Goal: Information Seeking & Learning: Learn about a topic

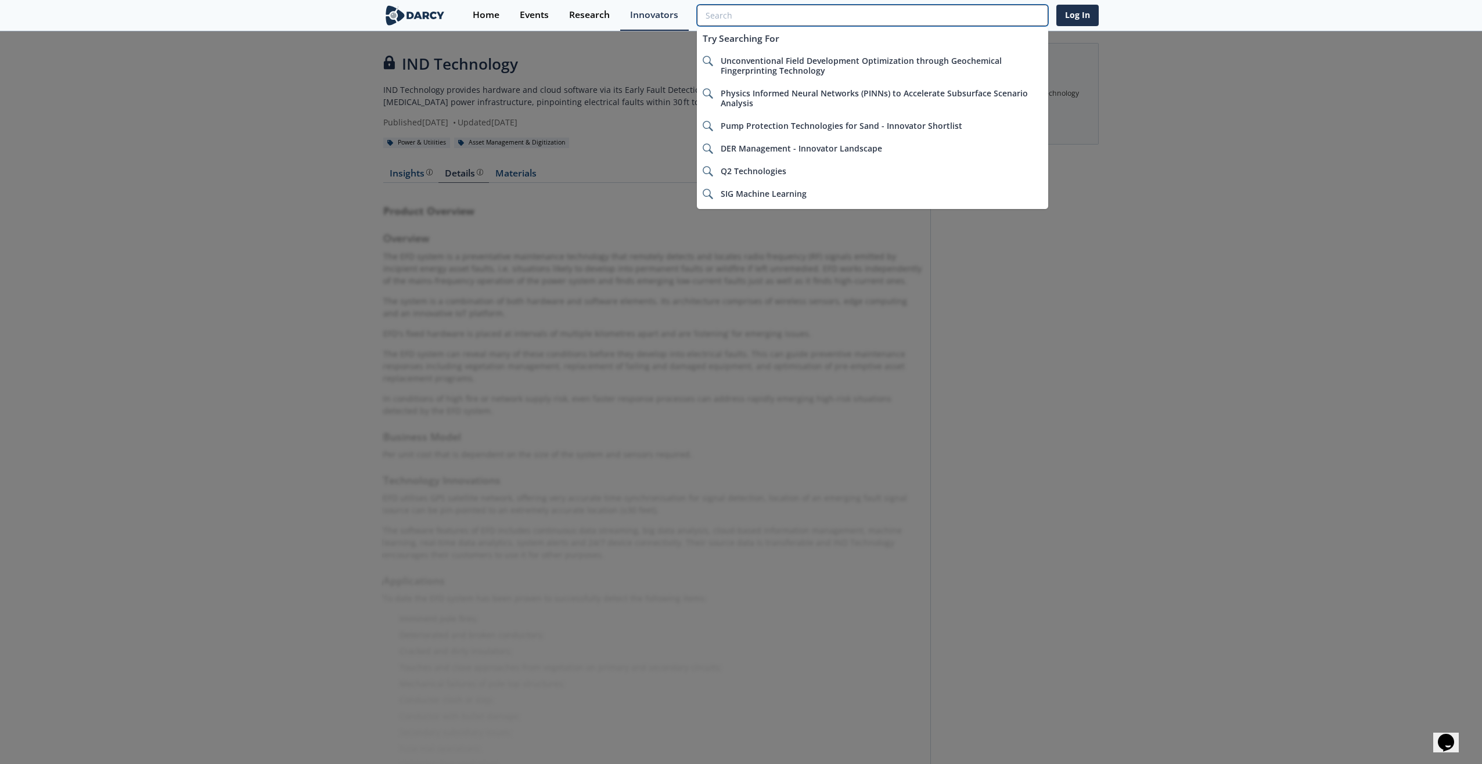
click at [967, 13] on input "search" at bounding box center [872, 15] width 351 height 21
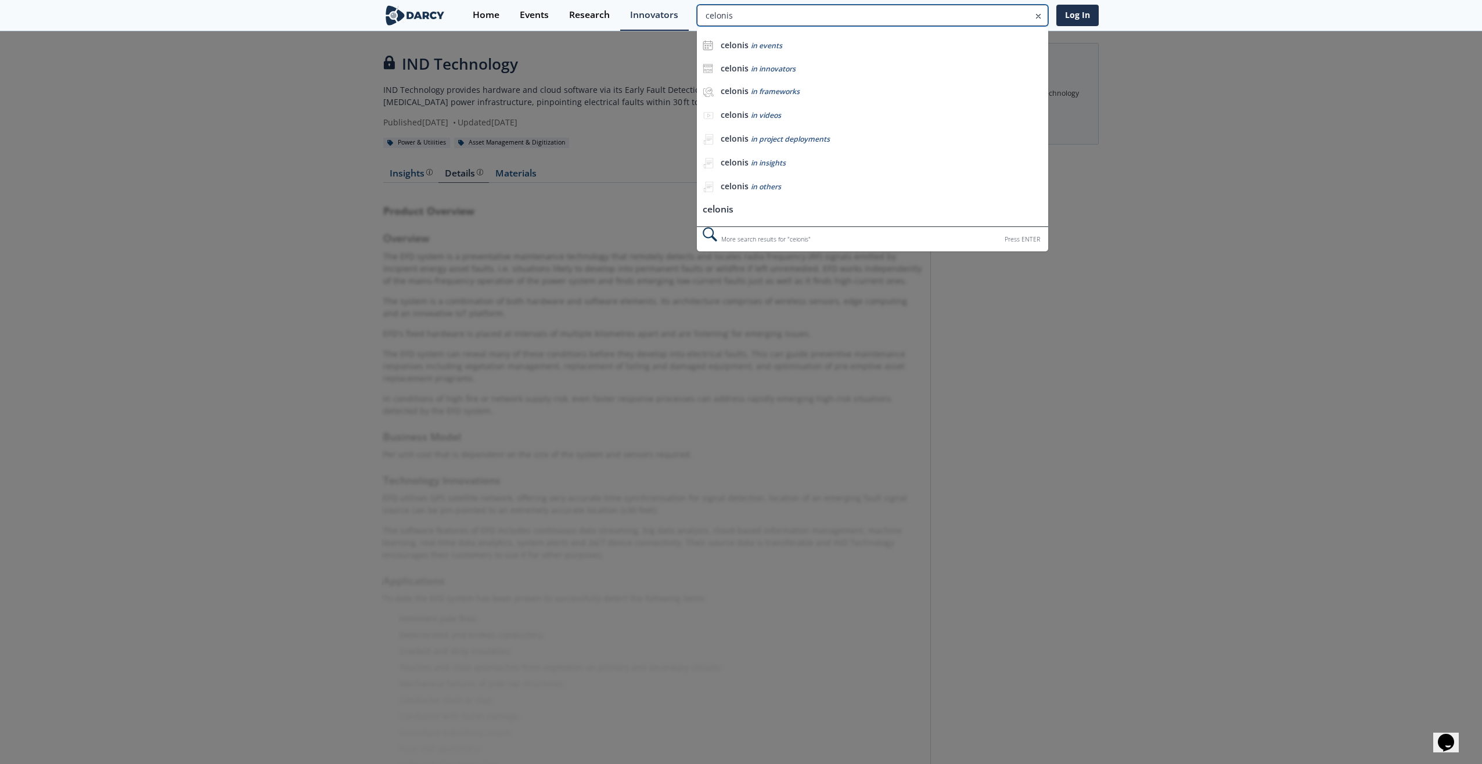
type input "celonis"
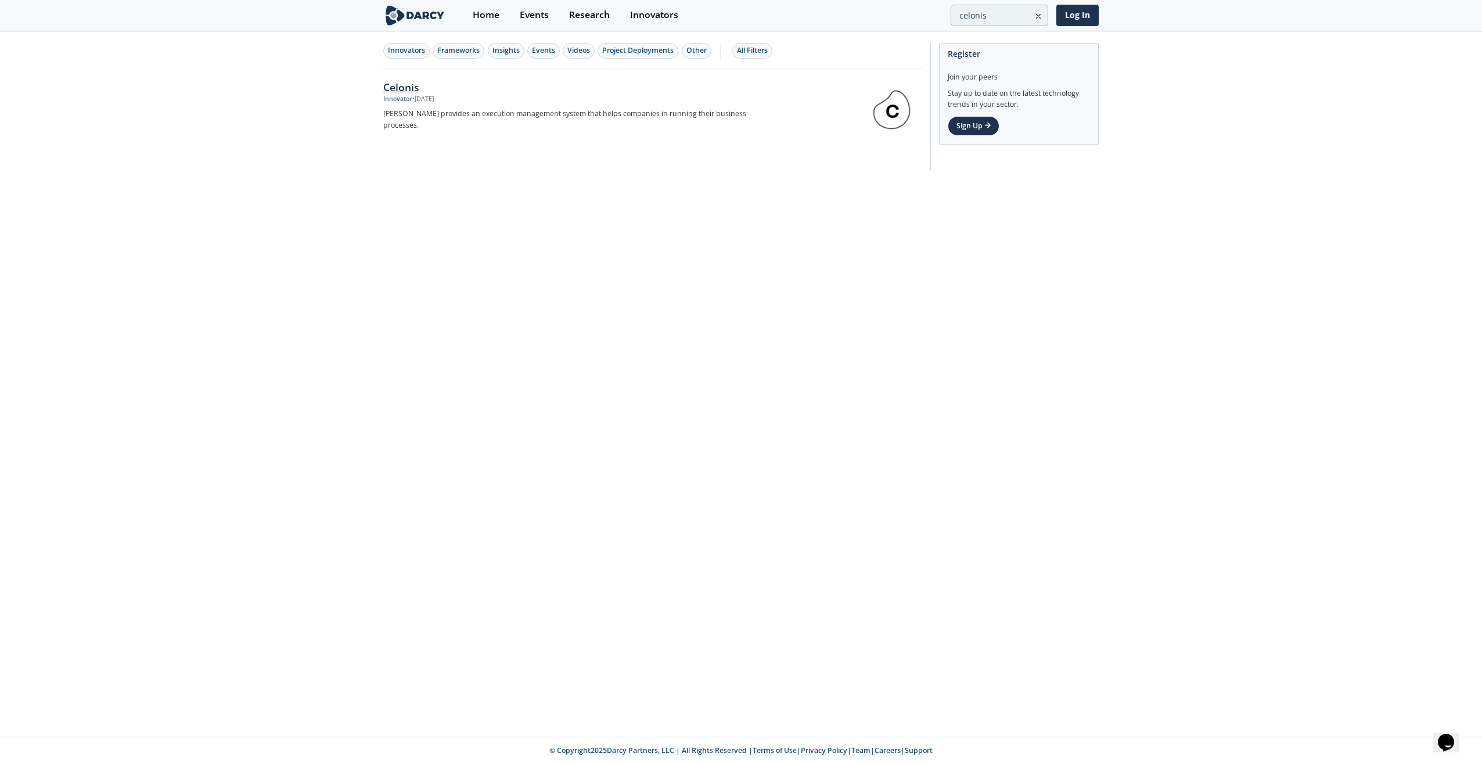
click at [408, 88] on div "Celonis" at bounding box center [575, 87] width 385 height 15
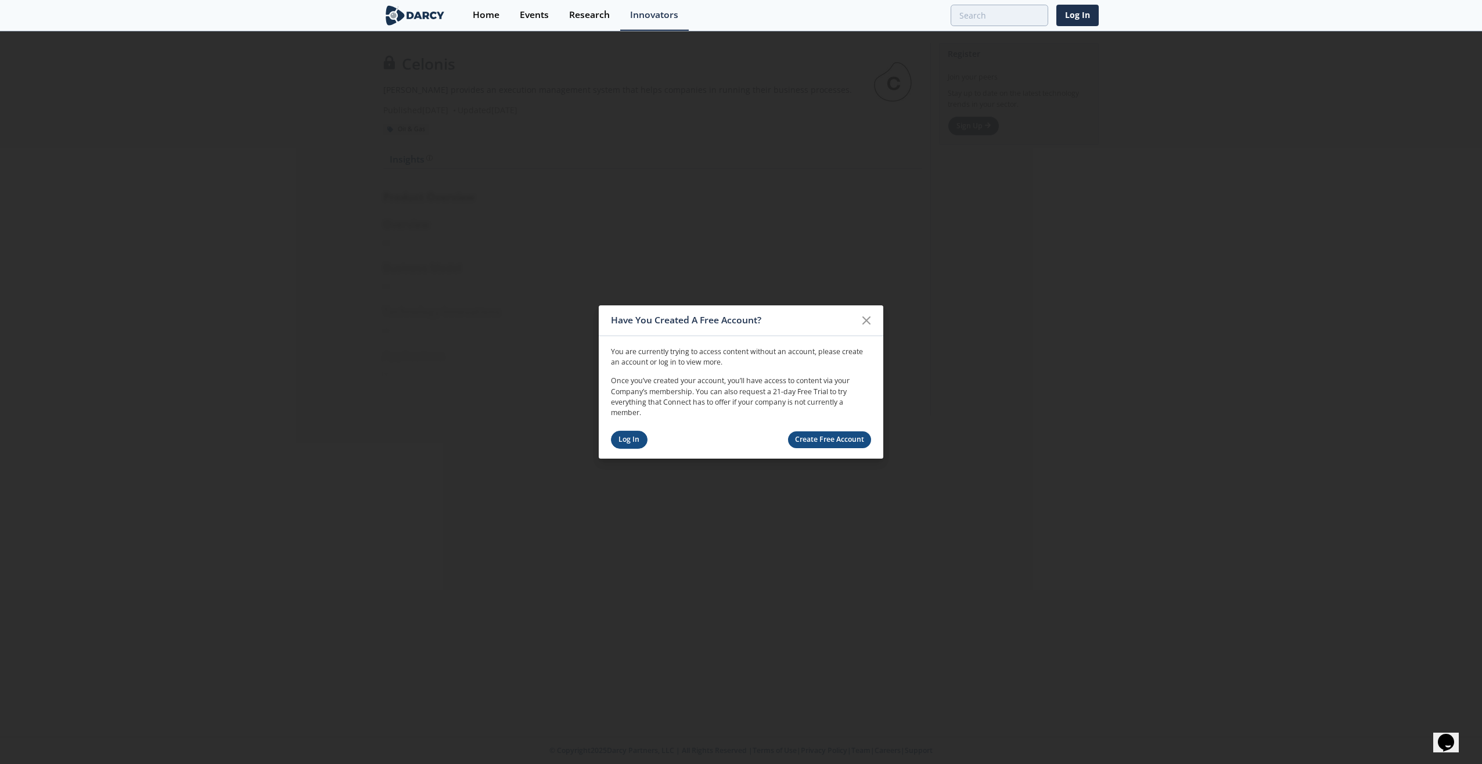
click at [630, 441] on link "Log In" at bounding box center [629, 440] width 37 height 18
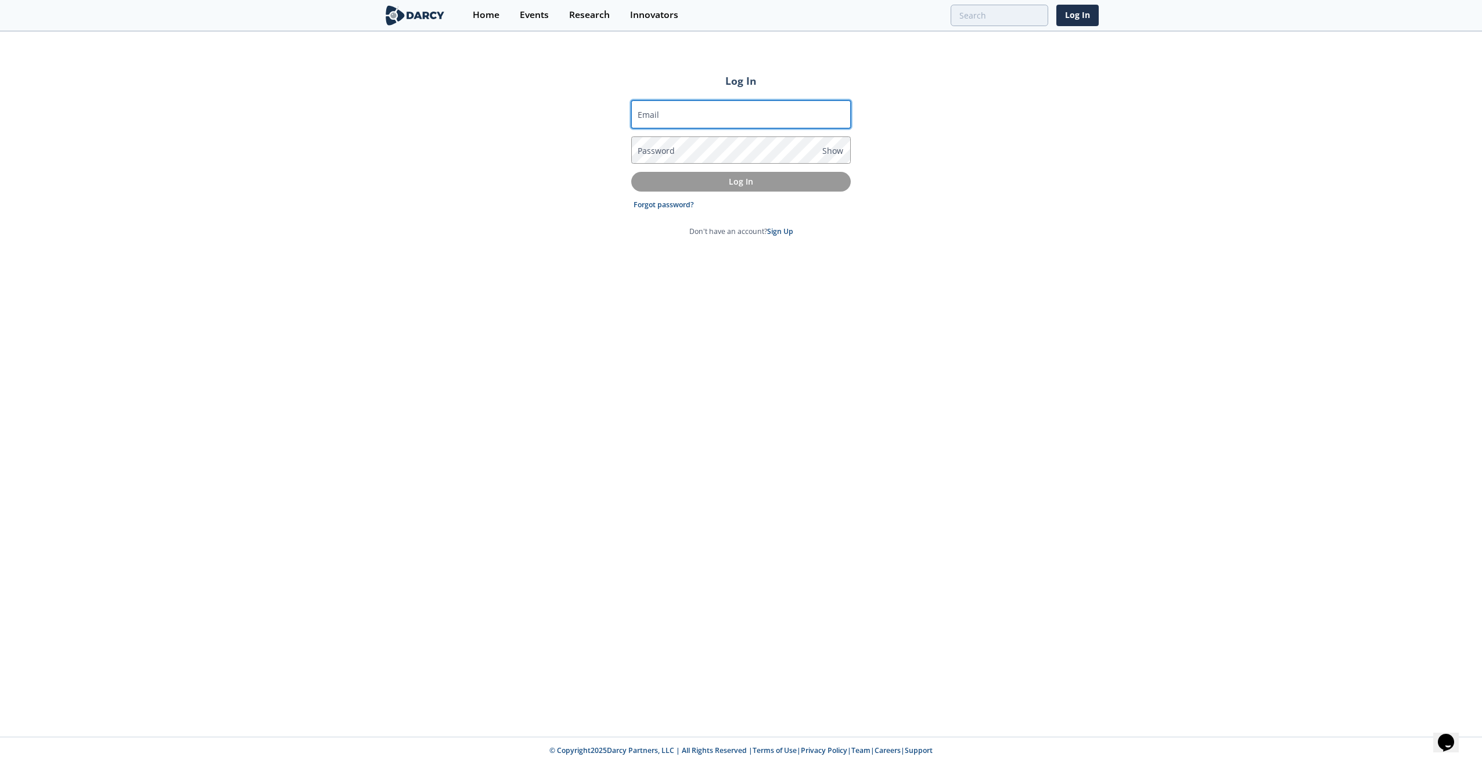
click at [693, 115] on input "Email" at bounding box center [741, 114] width 220 height 28
type input "[EMAIL_ADDRESS][DOMAIN_NAME]"
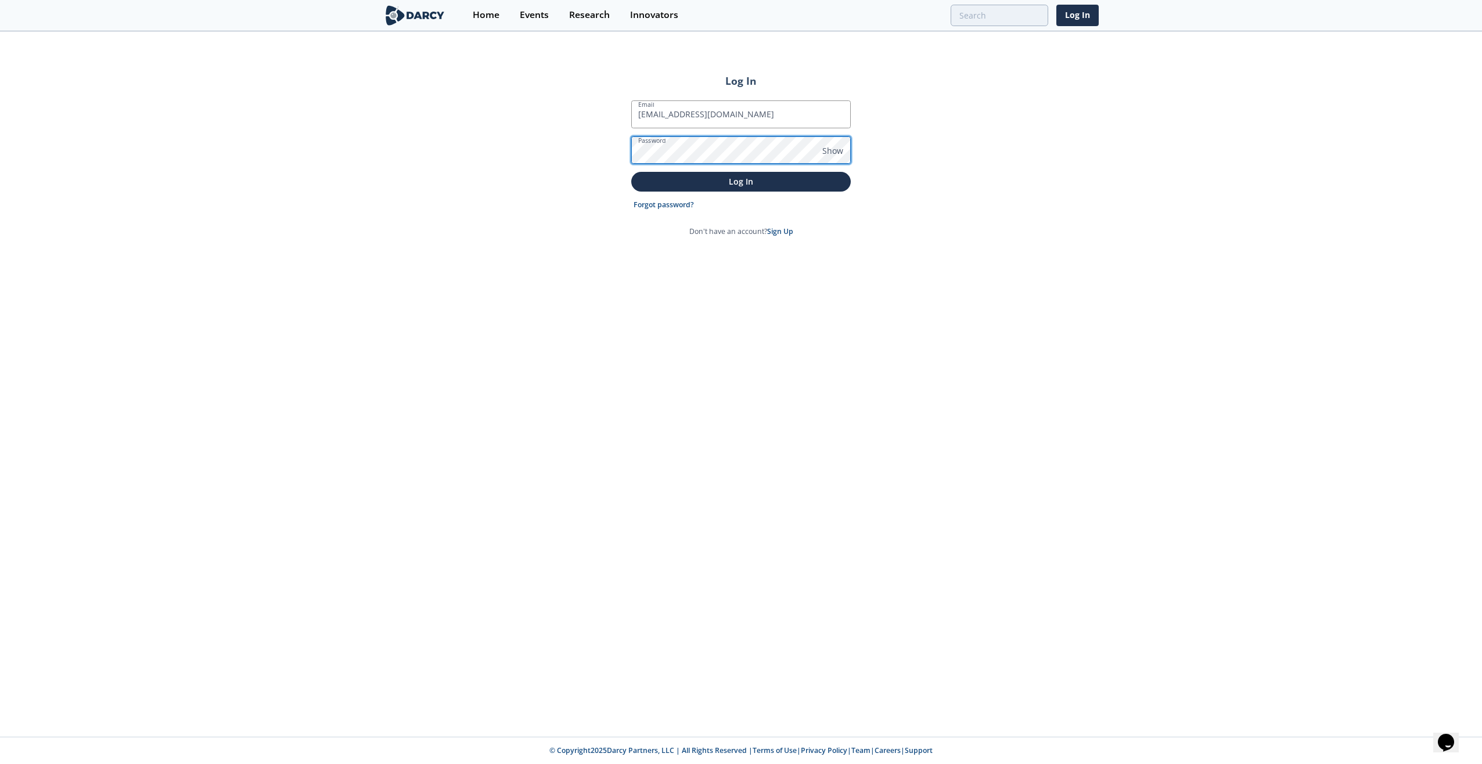
click at [631, 172] on button "Log In" at bounding box center [741, 181] width 220 height 19
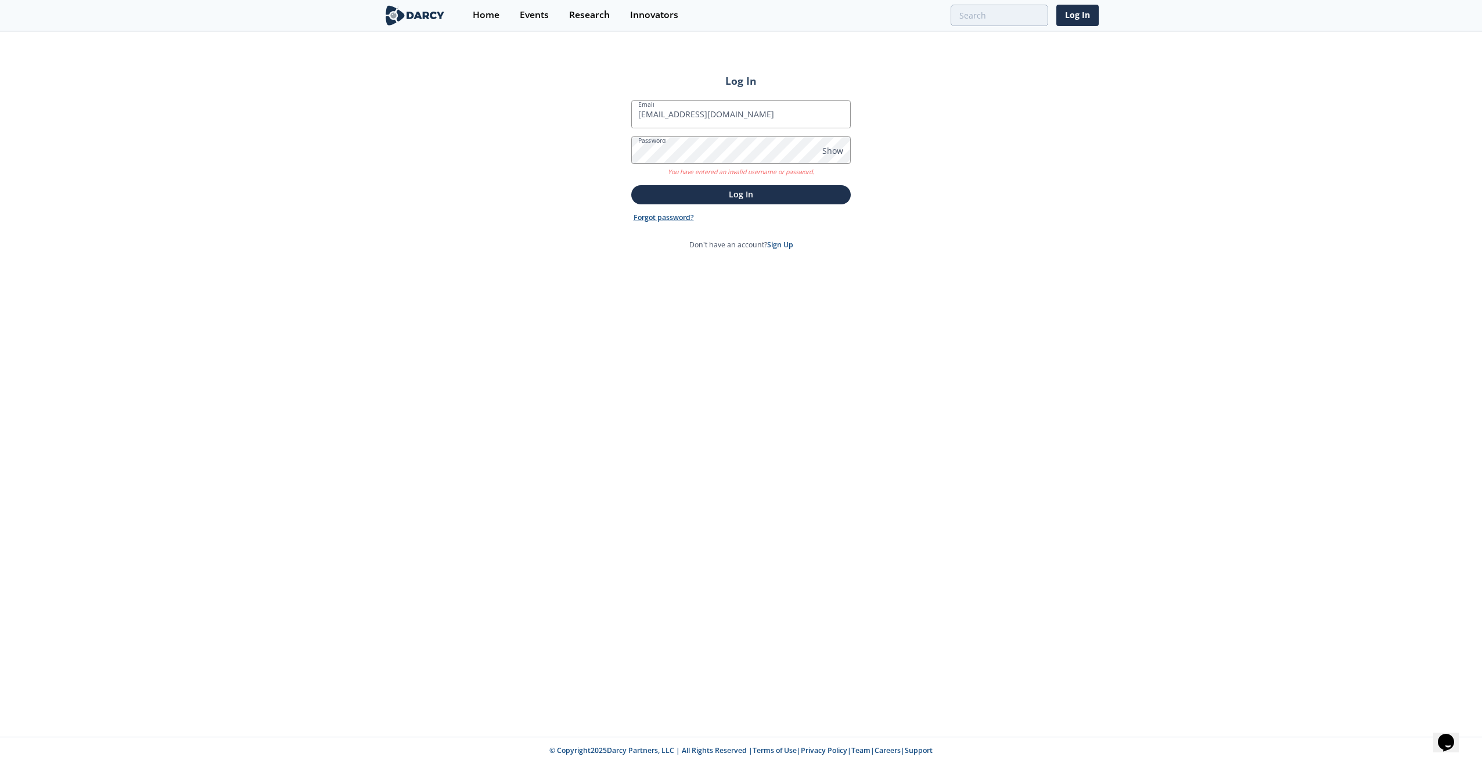
click at [674, 213] on link "Forgot password?" at bounding box center [664, 218] width 60 height 10
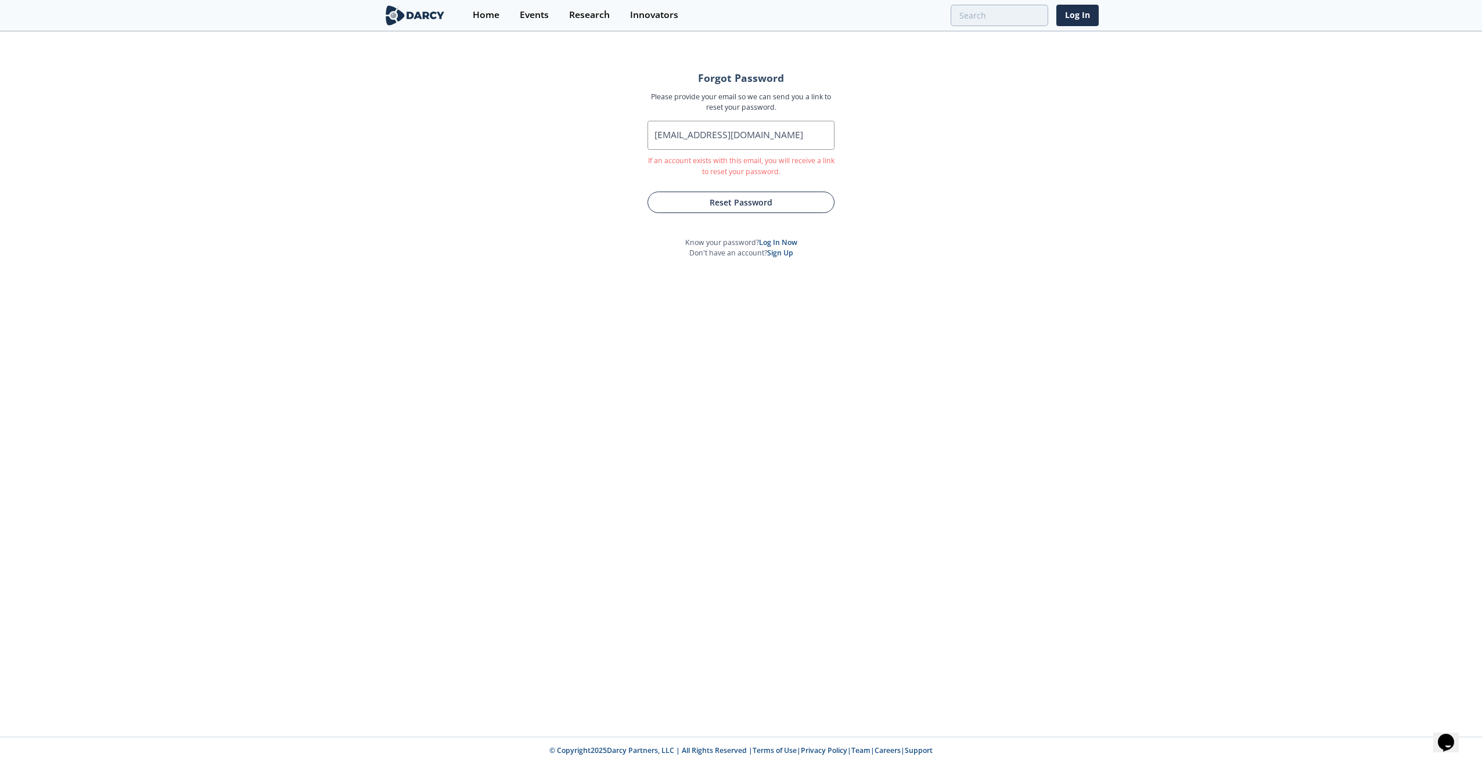
click at [699, 205] on button "Reset Password" at bounding box center [741, 202] width 187 height 21
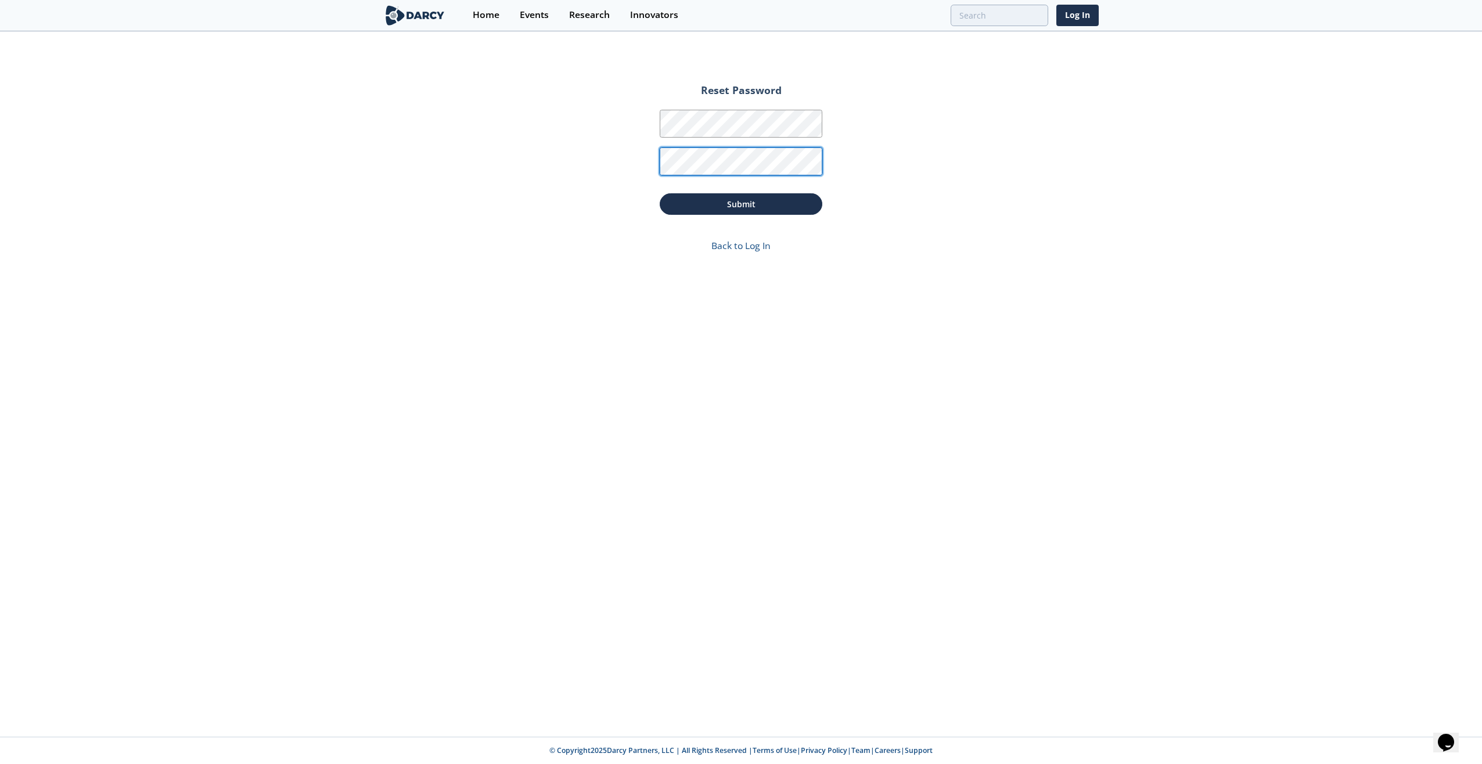
click at [660, 193] on button "Submit" at bounding box center [741, 203] width 163 height 21
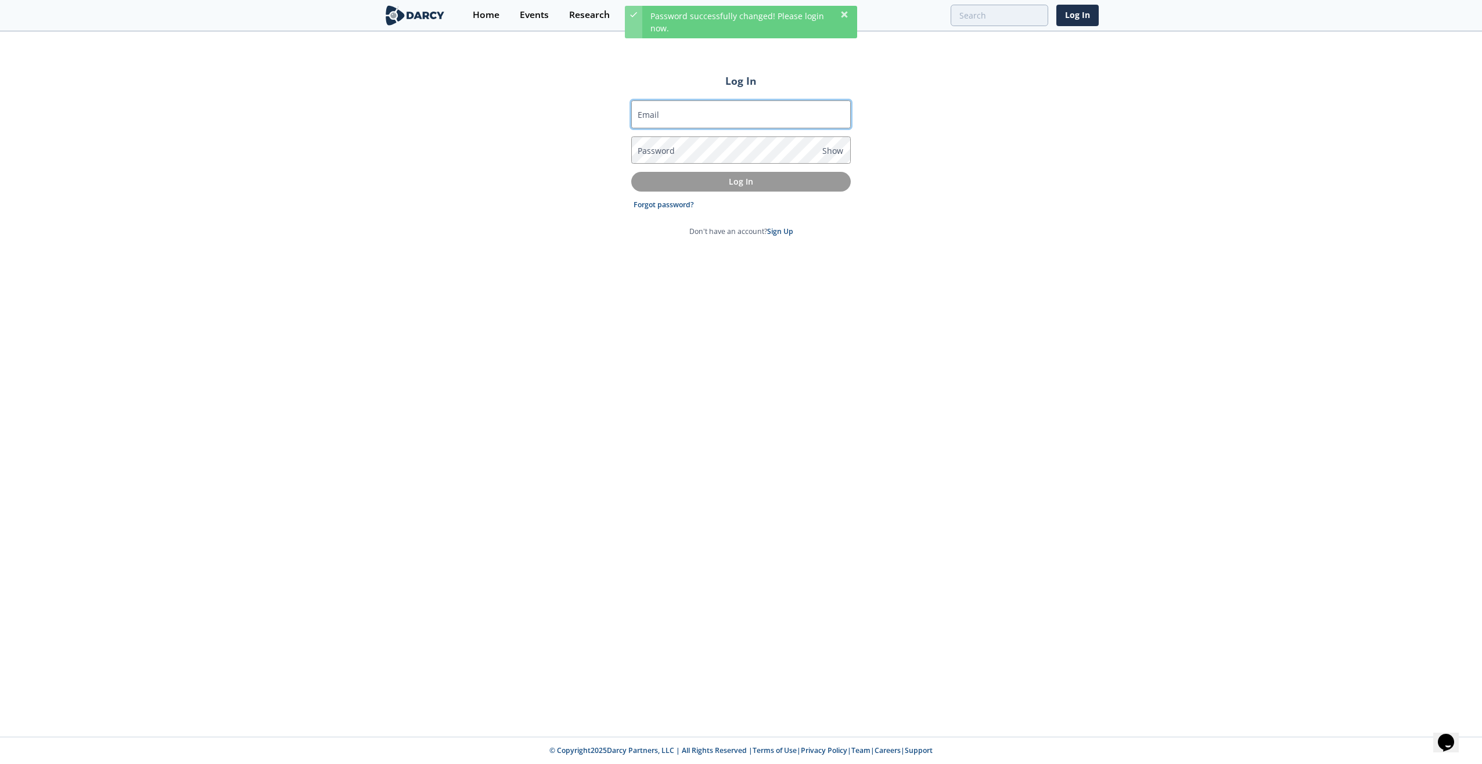
click at [772, 108] on input "Email" at bounding box center [741, 114] width 220 height 28
type input "[EMAIL_ADDRESS][DOMAIN_NAME]"
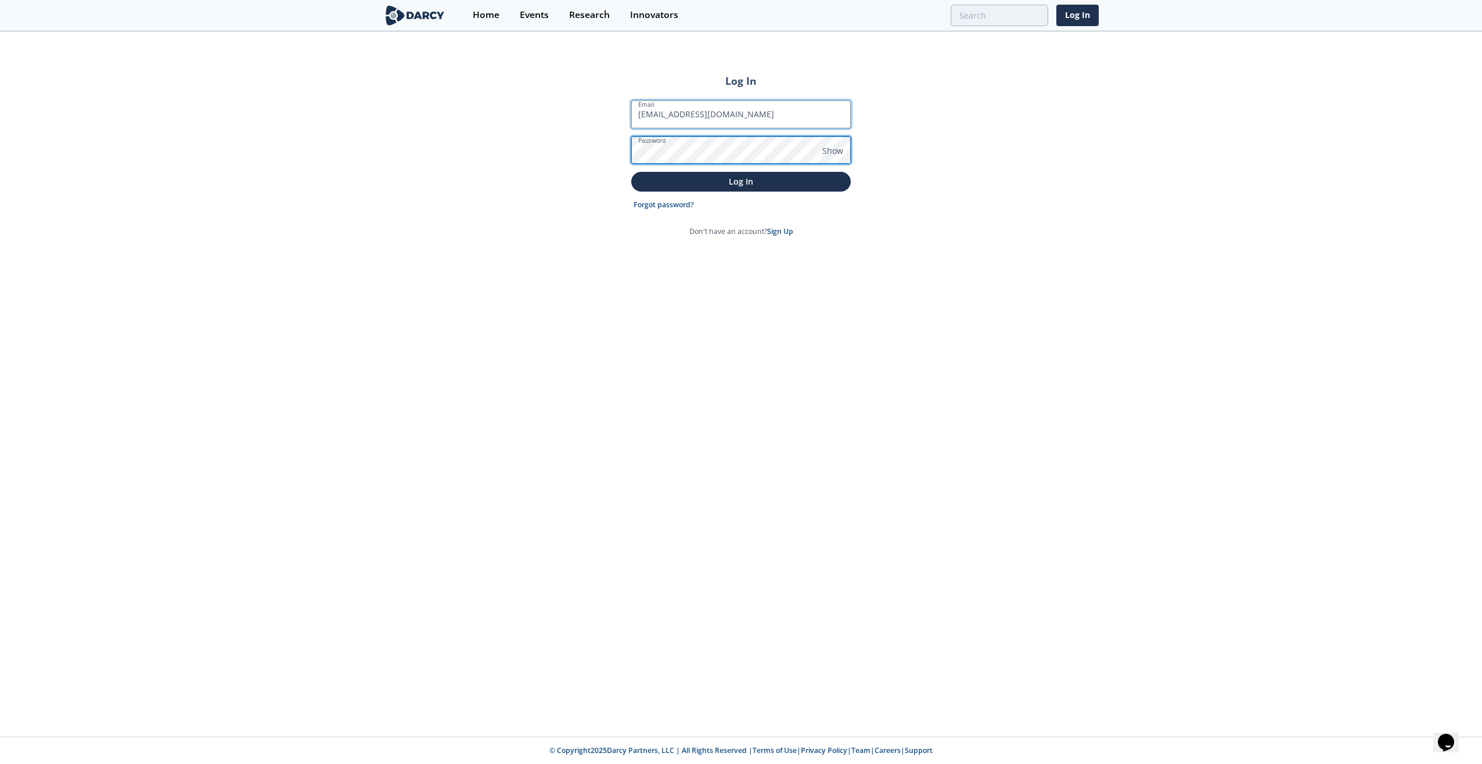
click at [631, 172] on button "Log In" at bounding box center [741, 181] width 220 height 19
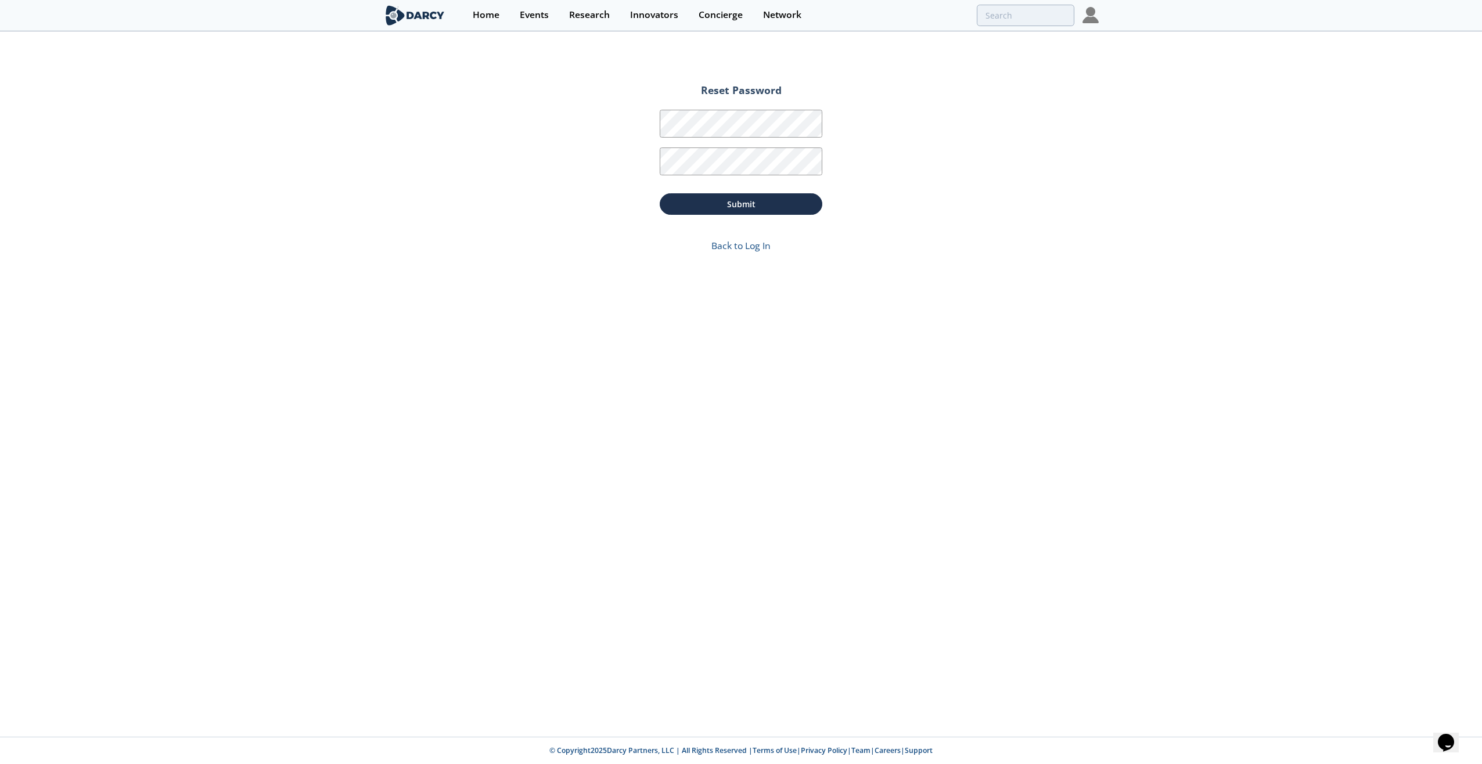
click at [772, 108] on div "Password" at bounding box center [741, 123] width 163 height 38
click at [1090, 23] on img at bounding box center [1091, 15] width 16 height 16
click at [1023, 20] on input "search" at bounding box center [947, 15] width 254 height 21
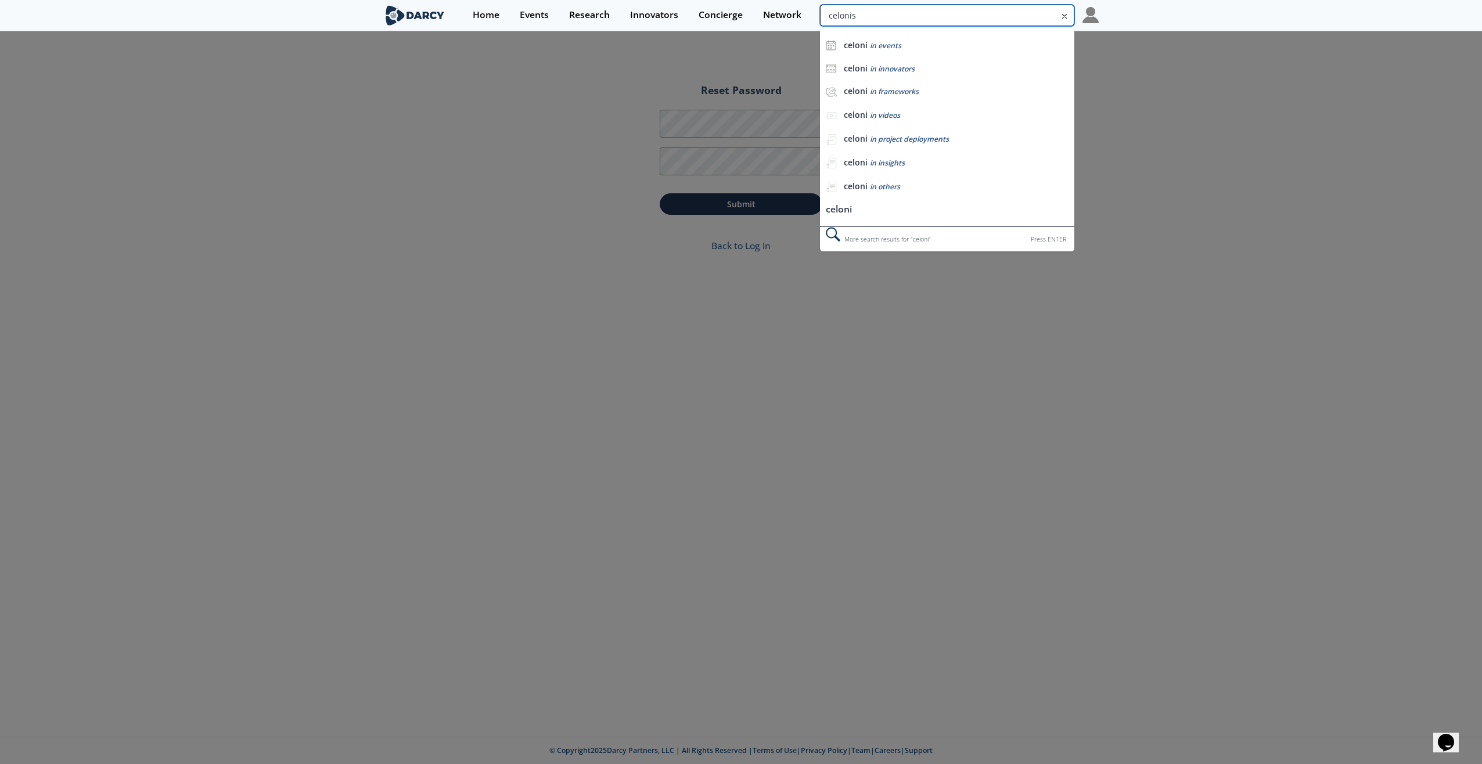
type input "celonis"
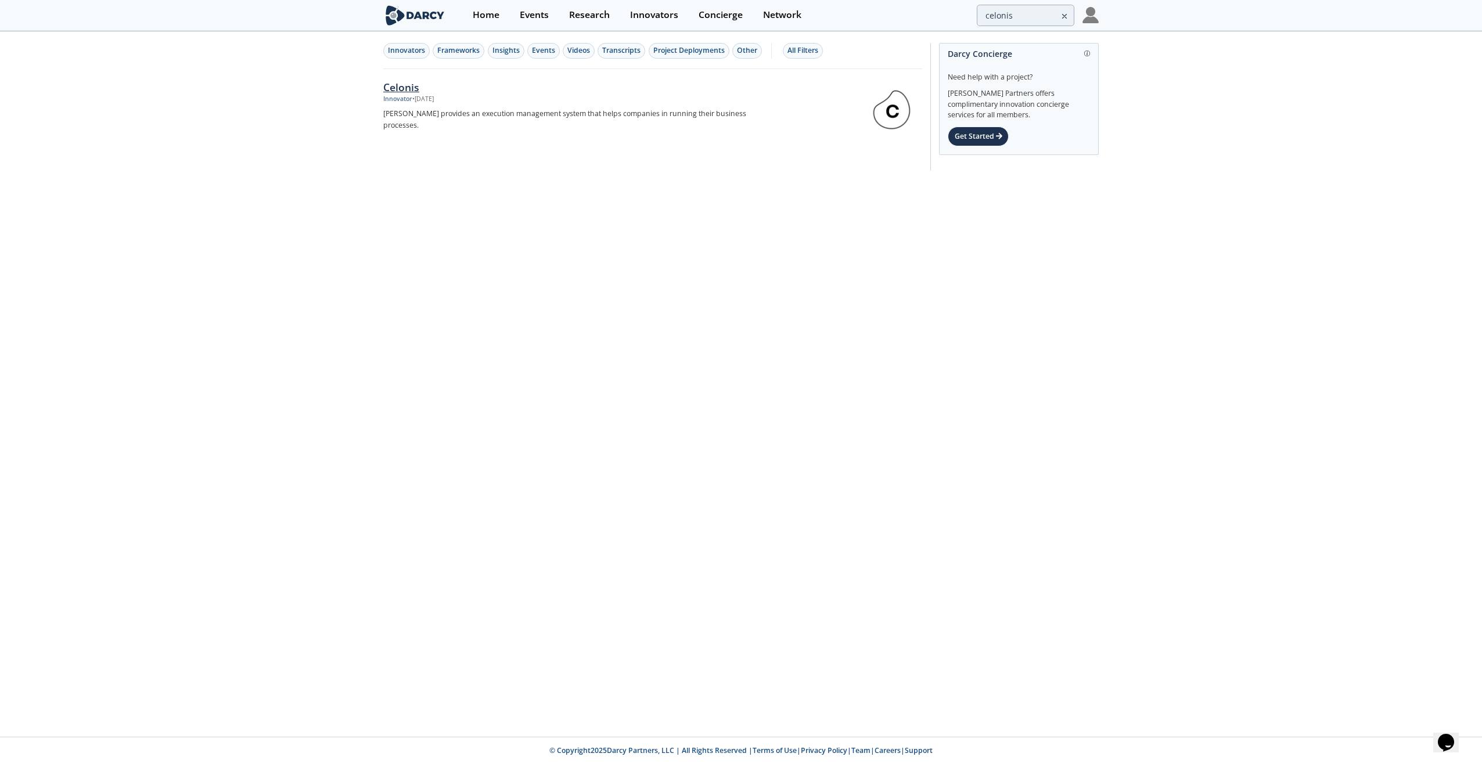
click at [392, 84] on div "Celonis" at bounding box center [575, 87] width 385 height 15
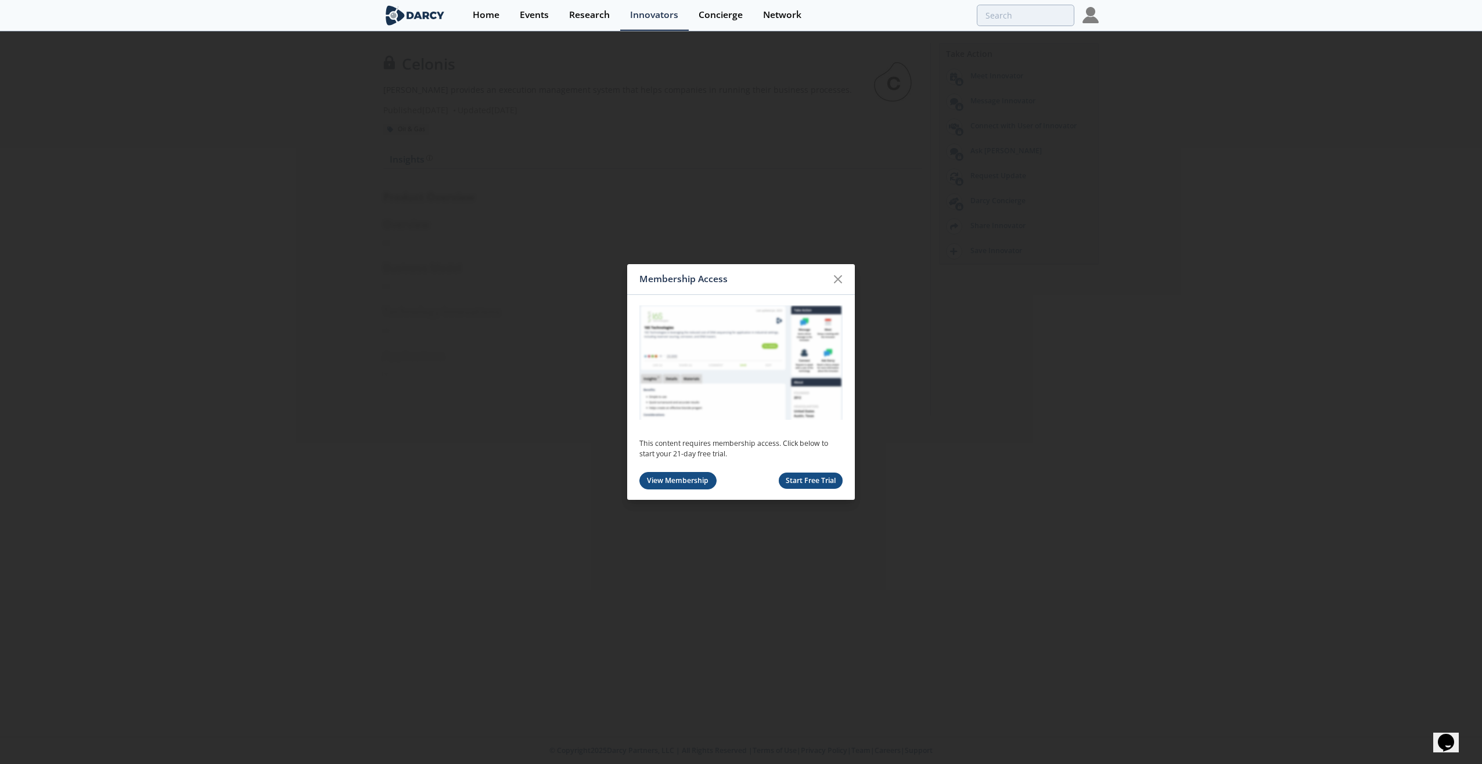
click at [685, 479] on link "View Membership" at bounding box center [677, 481] width 77 height 18
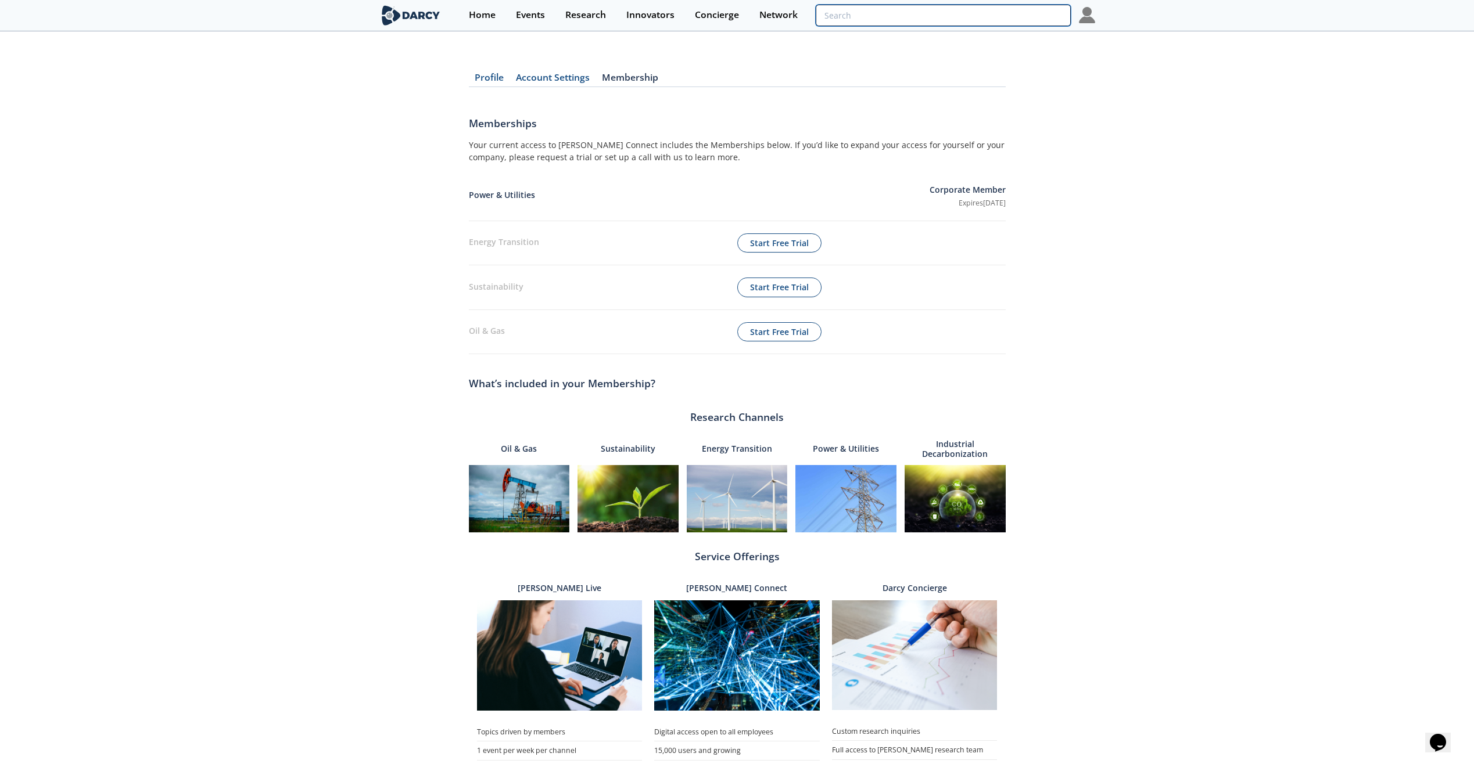
click at [1044, 21] on input "search" at bounding box center [942, 15] width 254 height 21
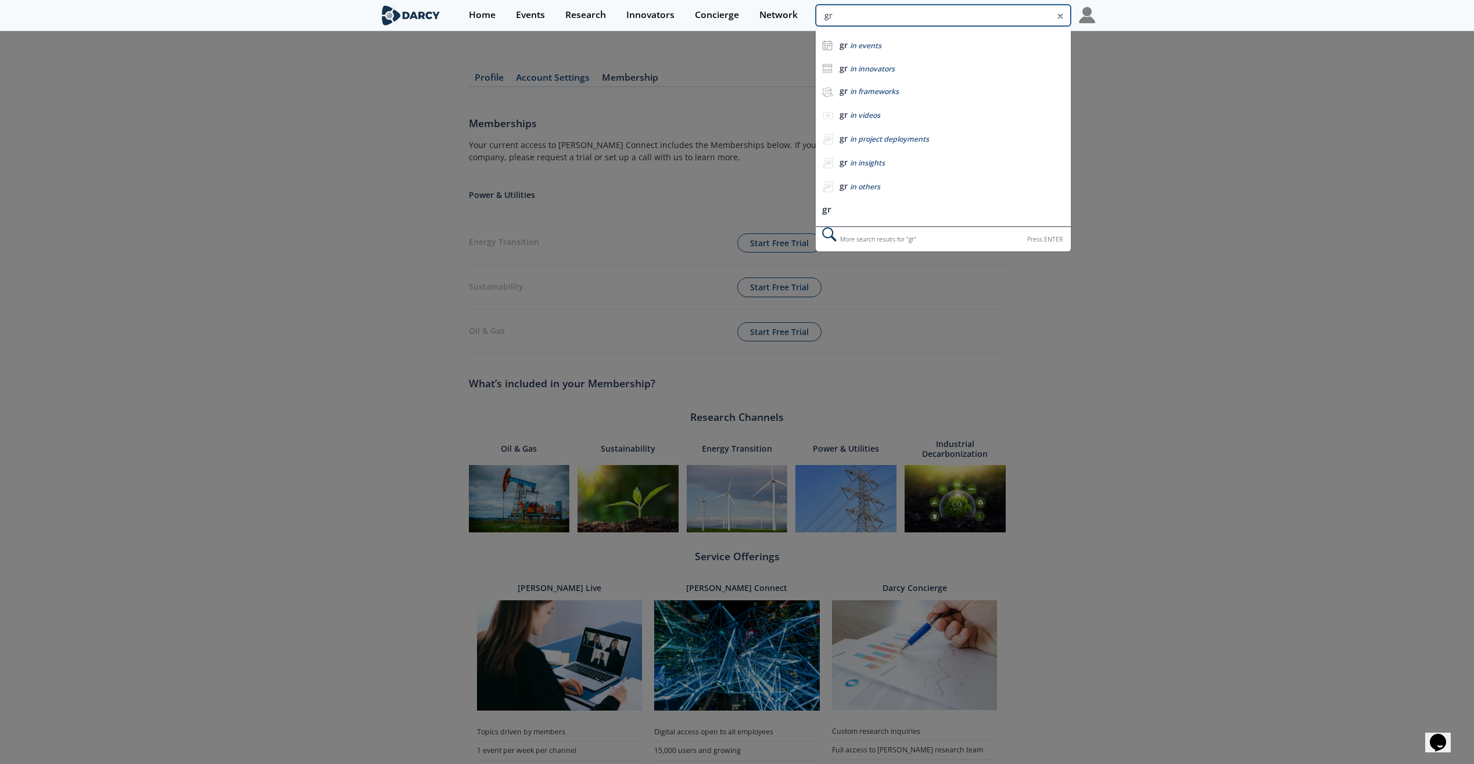
type input "g"
type input "IND Technologies"
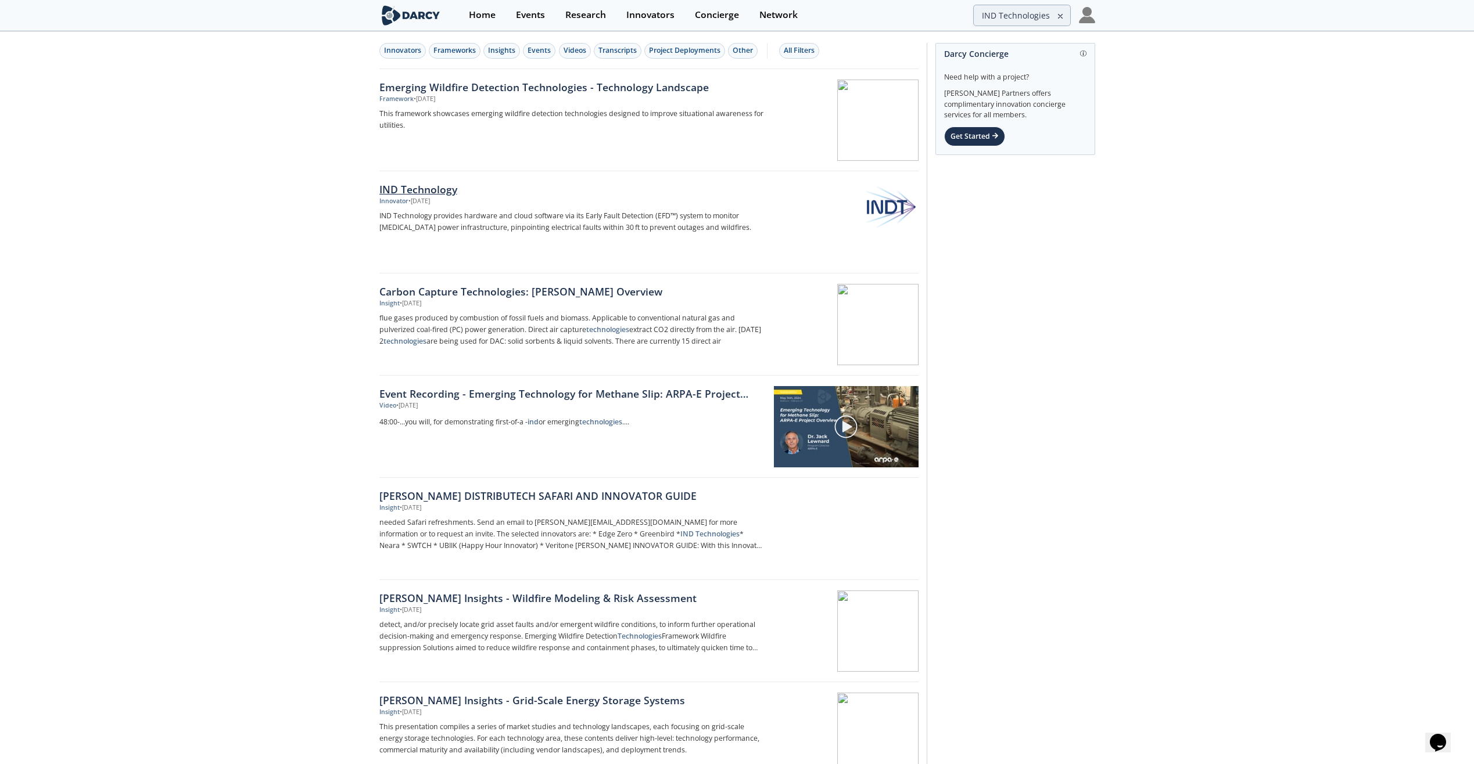
click at [450, 183] on div "IND Technology" at bounding box center [571, 189] width 385 height 15
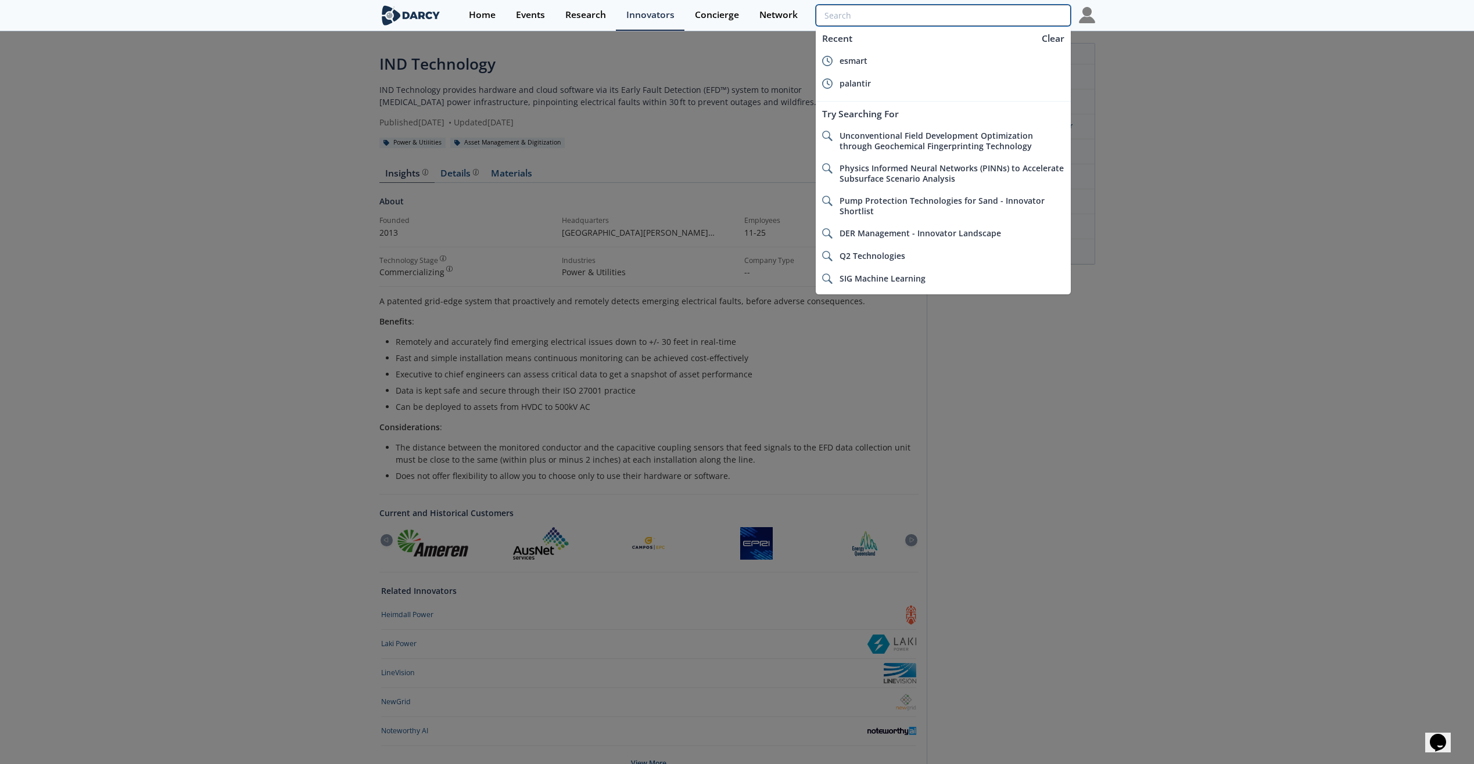
click at [1000, 12] on input "search" at bounding box center [942, 15] width 254 height 21
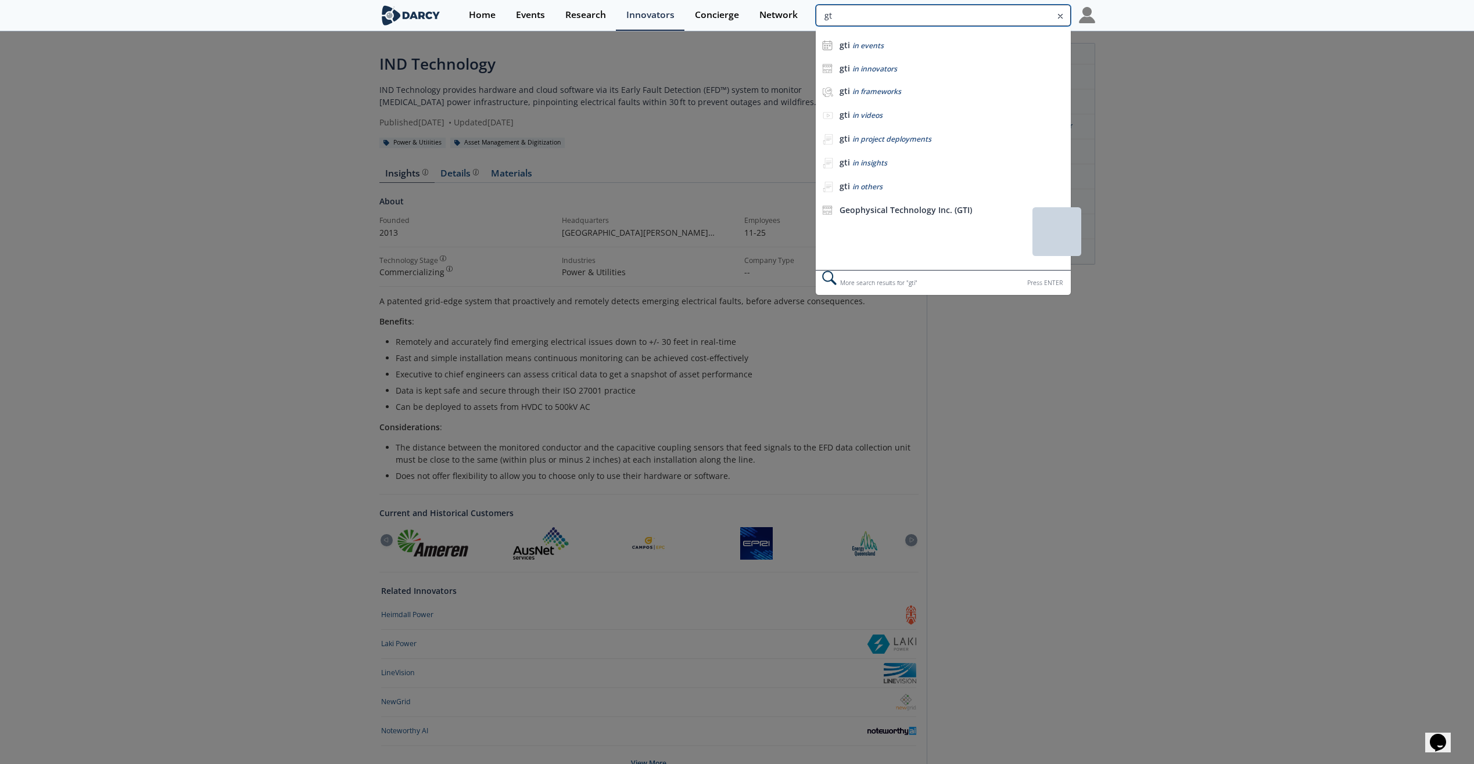
type input "g"
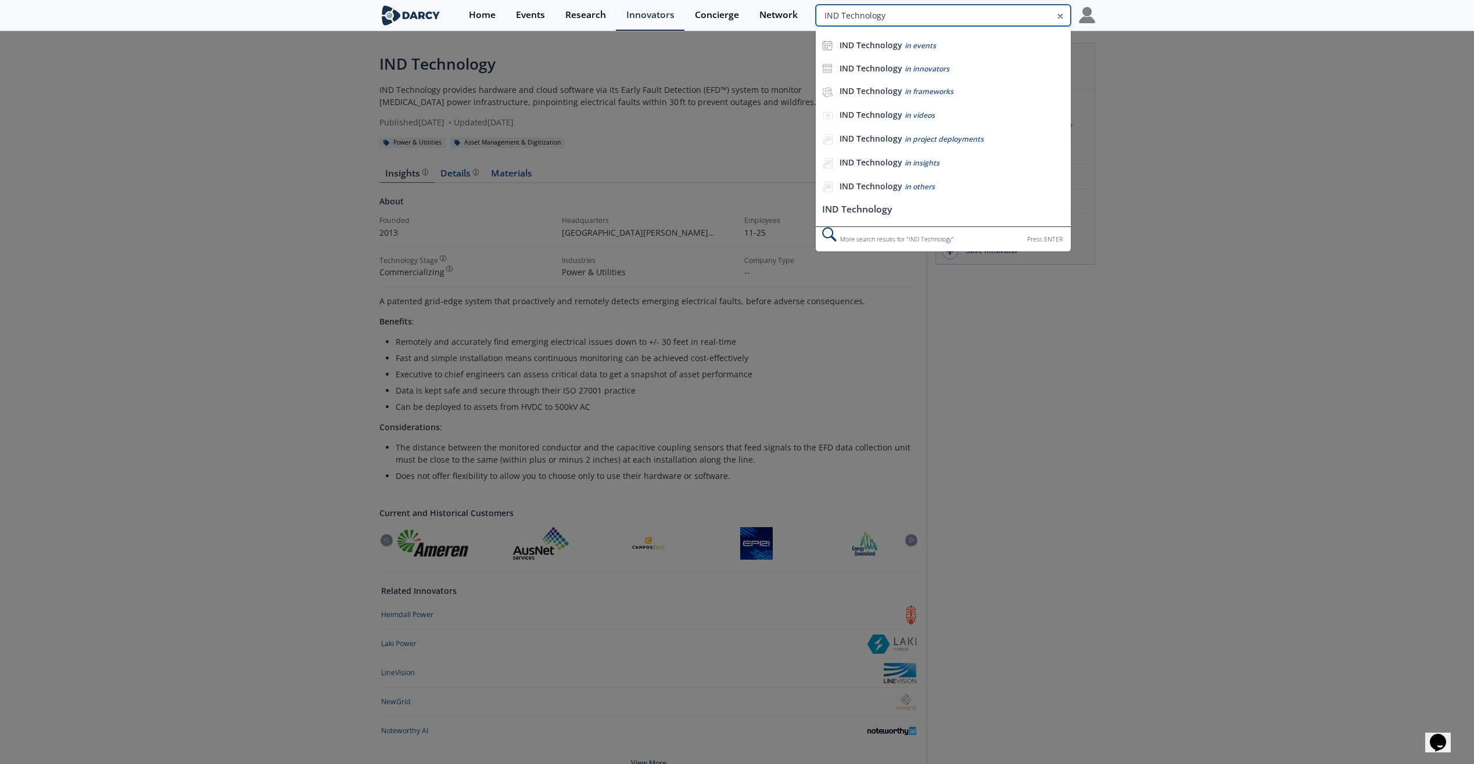
type input "IND Technology"
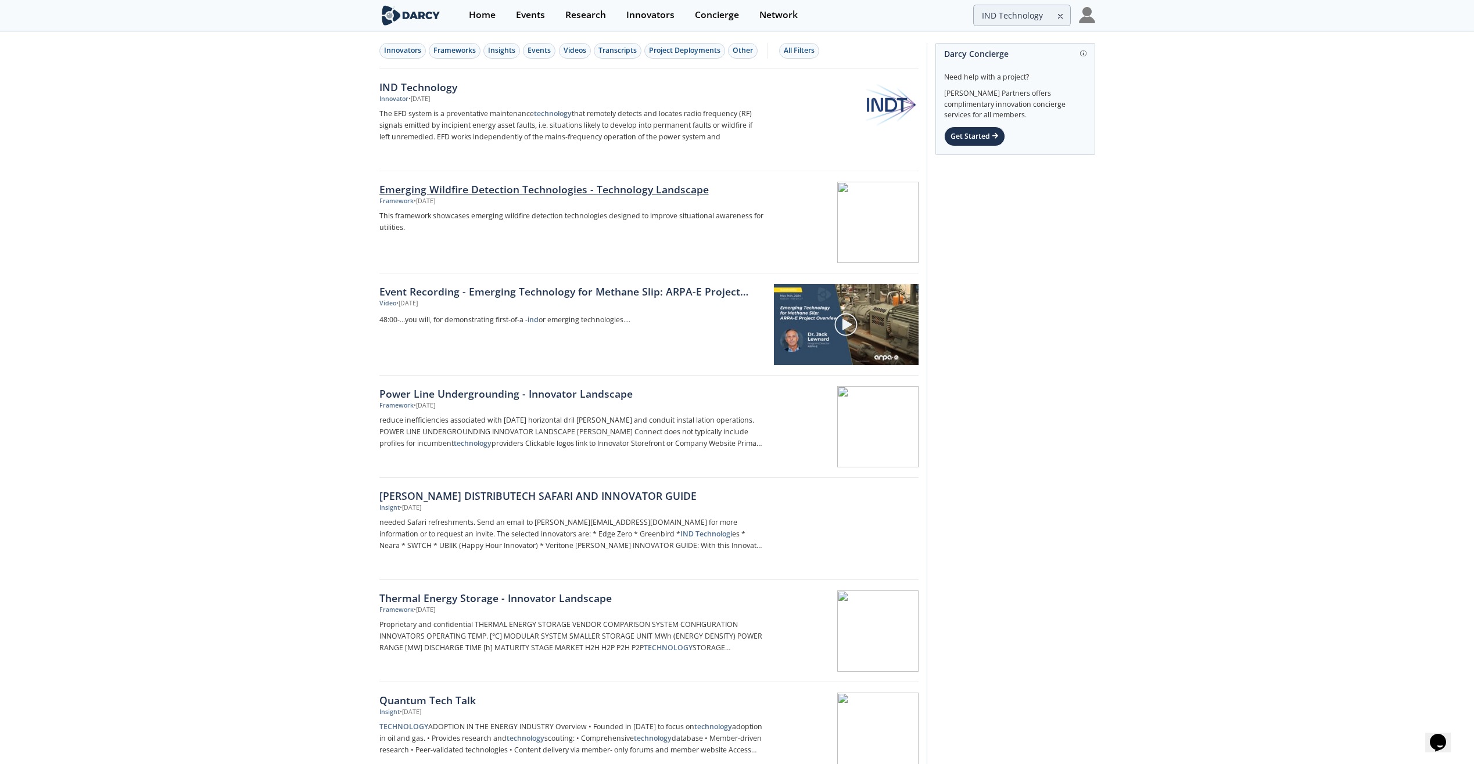
click at [476, 192] on div "Emerging Wildfire Detection Technologies - Technology Landscape" at bounding box center [571, 189] width 385 height 15
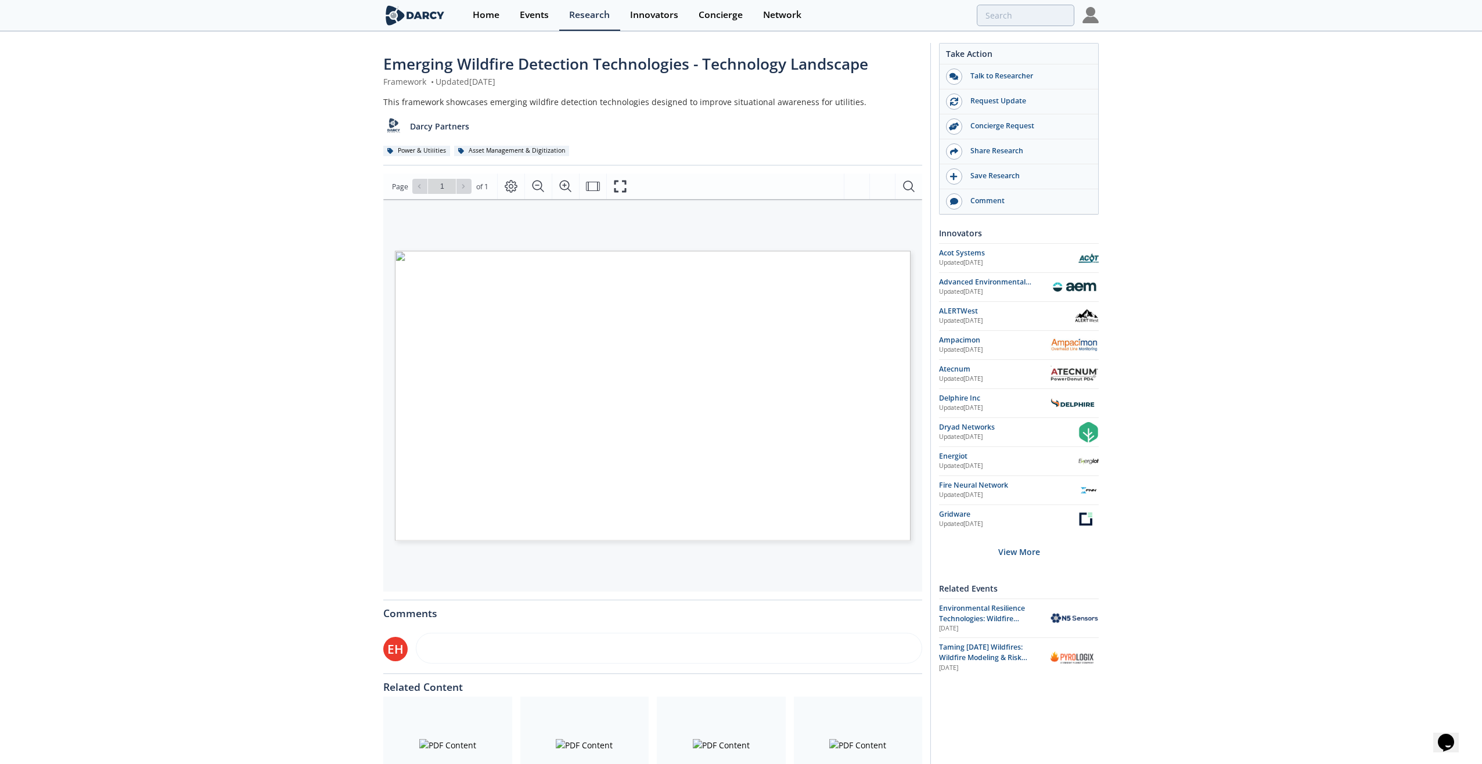
drag, startPoint x: 667, startPoint y: 278, endPoint x: 659, endPoint y: 315, distance: 37.4
click at [659, 315] on span "Page 1" at bounding box center [1132, 625] width 1371 height 707
drag, startPoint x: 730, startPoint y: 274, endPoint x: 300, endPoint y: 328, distance: 433.2
click at [300, 328] on div "Emerging Wildfire Detection Technologies - Technology Landscape Framework • Upd…" at bounding box center [737, 441] width 1474 height 817
click at [616, 188] on icon "Fullscreen" at bounding box center [620, 186] width 14 height 14
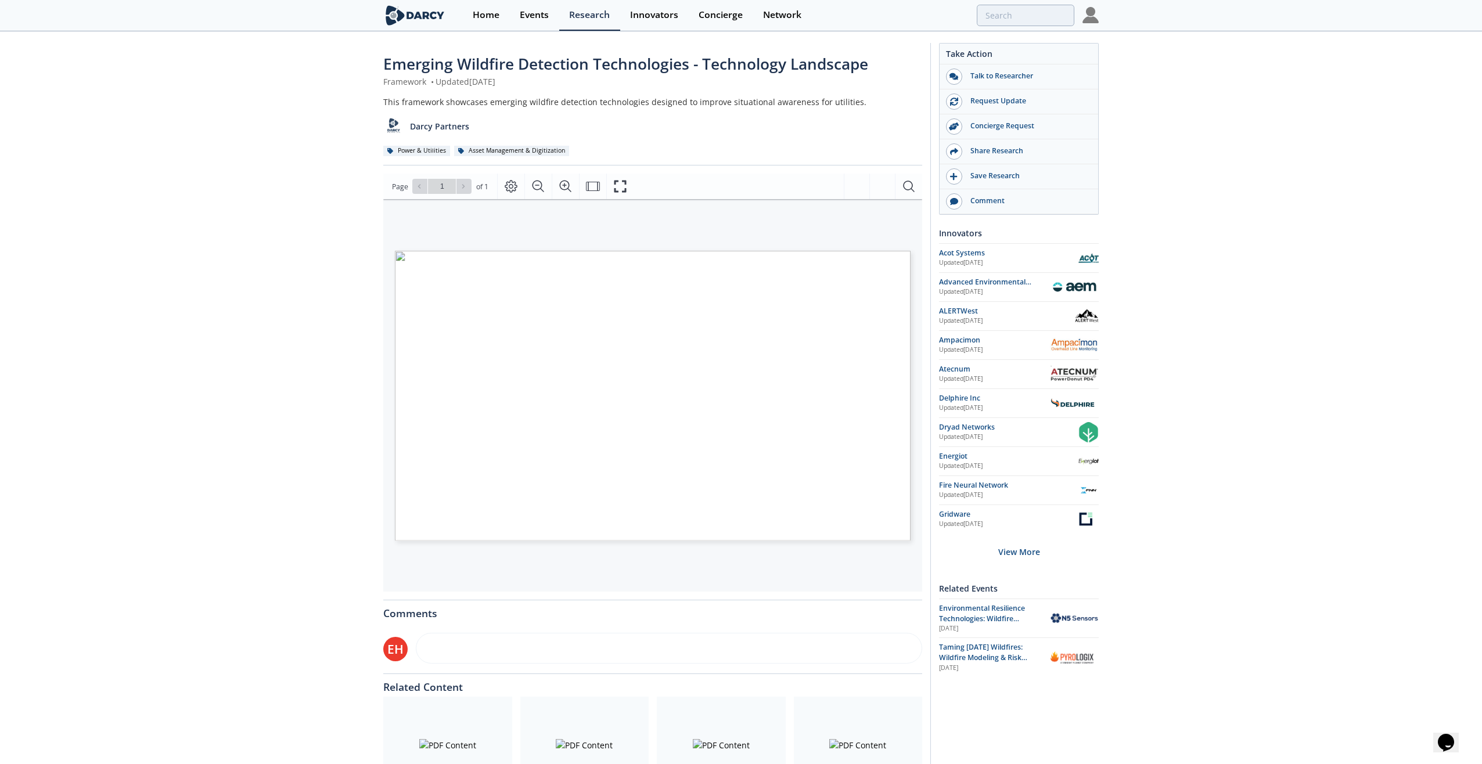
drag, startPoint x: 710, startPoint y: 274, endPoint x: 649, endPoint y: 213, distance: 85.8
click at [649, 213] on div "Clickable logos link to Innovator Storefront or Company Website* 1 Technology a…" at bounding box center [646, 350] width 527 height 302
drag, startPoint x: 791, startPoint y: 271, endPoint x: 782, endPoint y: 239, distance: 33.1
click at [782, 239] on div "Clickable logos link to Innovator Storefront or Company Website* 1 Technology a…" at bounding box center [646, 350] width 527 height 302
type input "IND Technology"
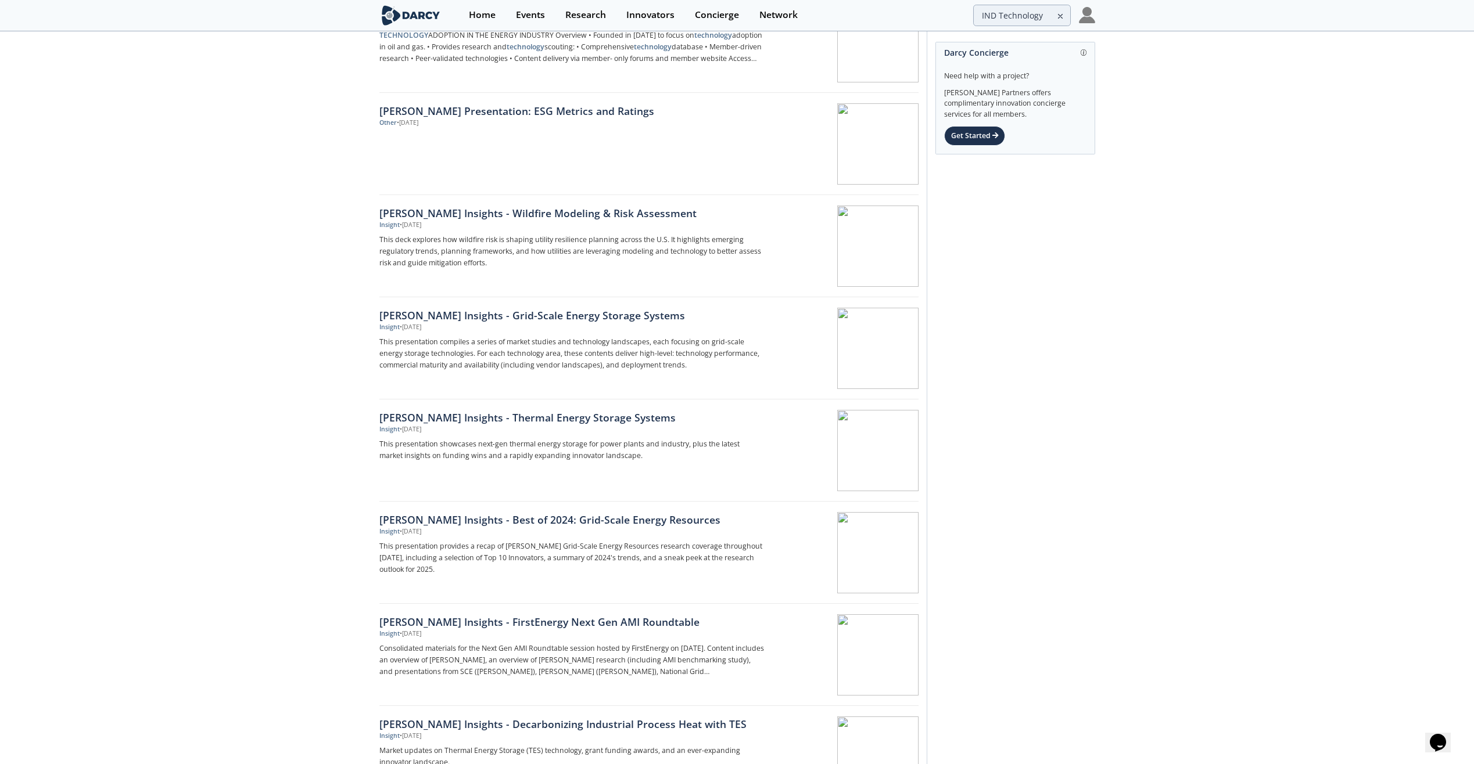
scroll to position [697, 0]
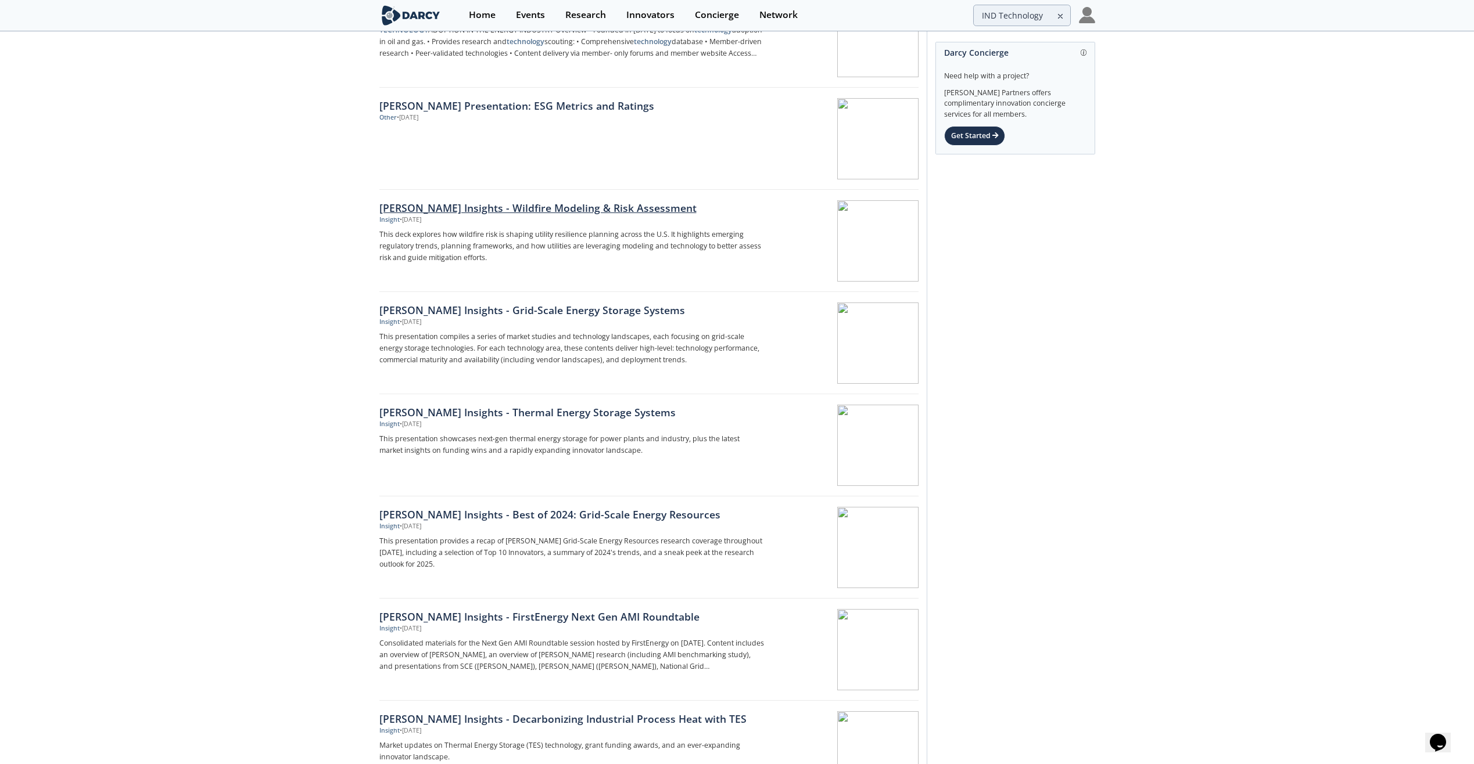
click at [617, 205] on div "Darcy Insights - Wildfire Modeling & Risk Assessment" at bounding box center [571, 207] width 385 height 15
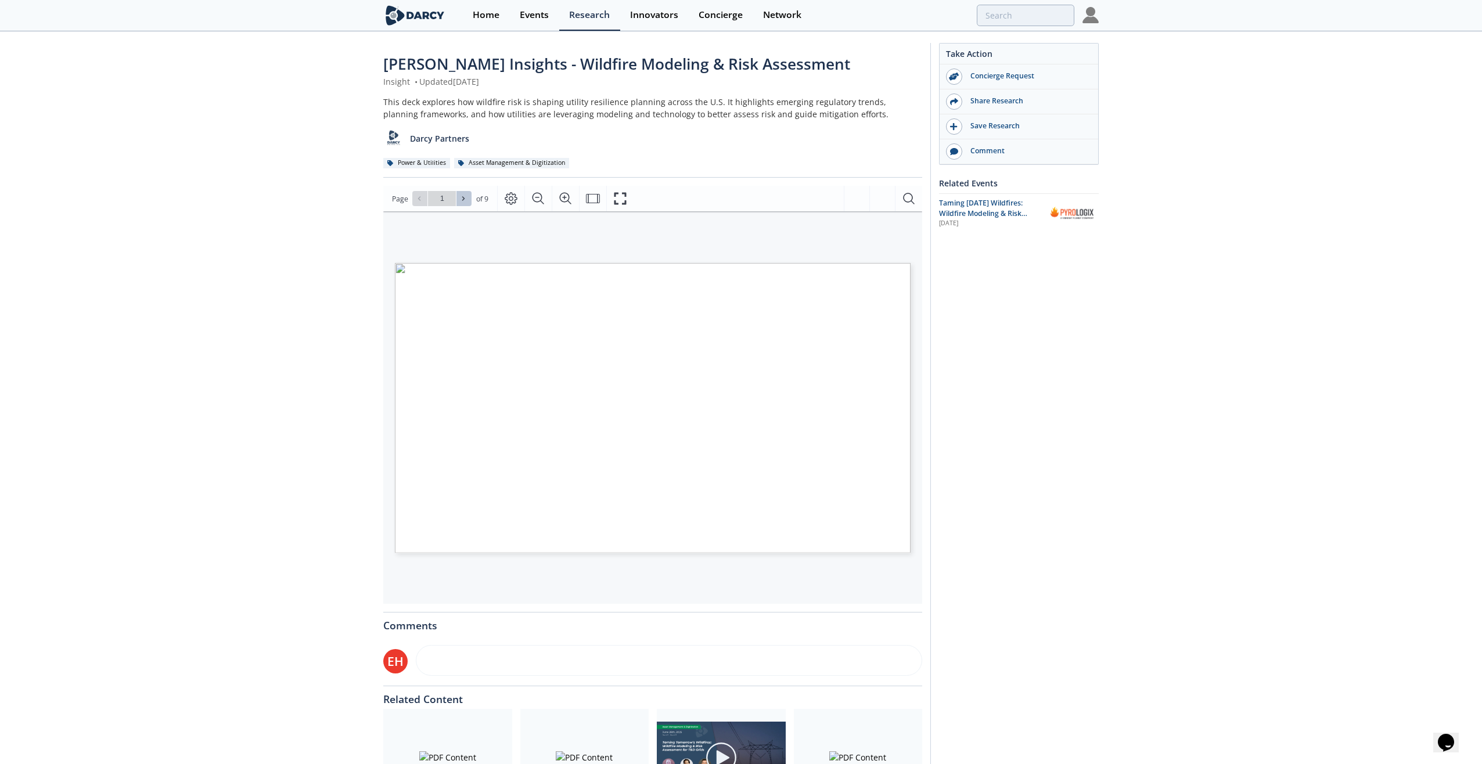
click at [463, 193] on button at bounding box center [464, 198] width 15 height 15
type input "2"
click at [463, 193] on button at bounding box center [464, 198] width 15 height 15
type input "3"
click at [463, 193] on button at bounding box center [464, 198] width 15 height 15
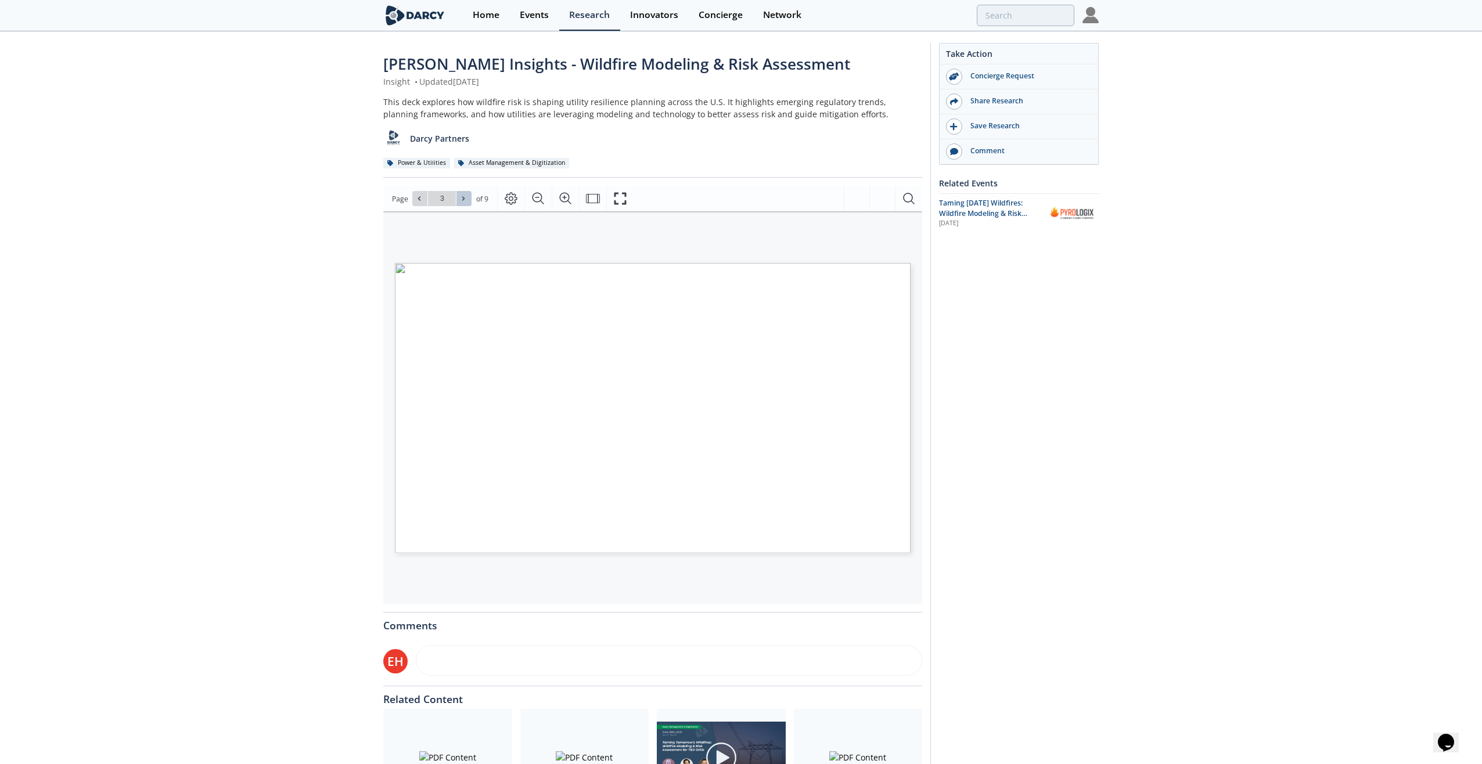
type input "4"
click at [463, 193] on button at bounding box center [464, 198] width 15 height 15
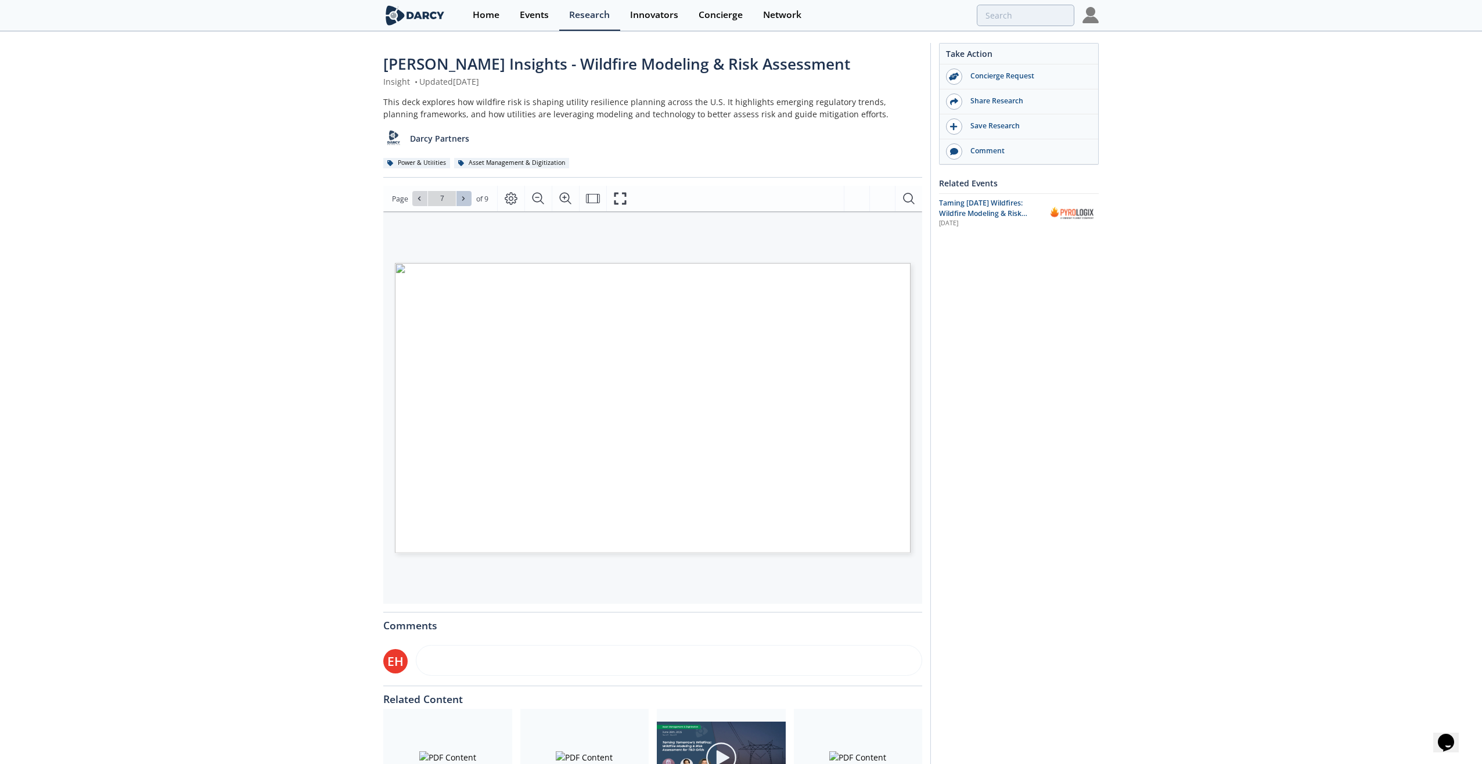
type input "8"
click at [984, 125] on div "Save Research" at bounding box center [1023, 126] width 130 height 10
type input "IND Technology"
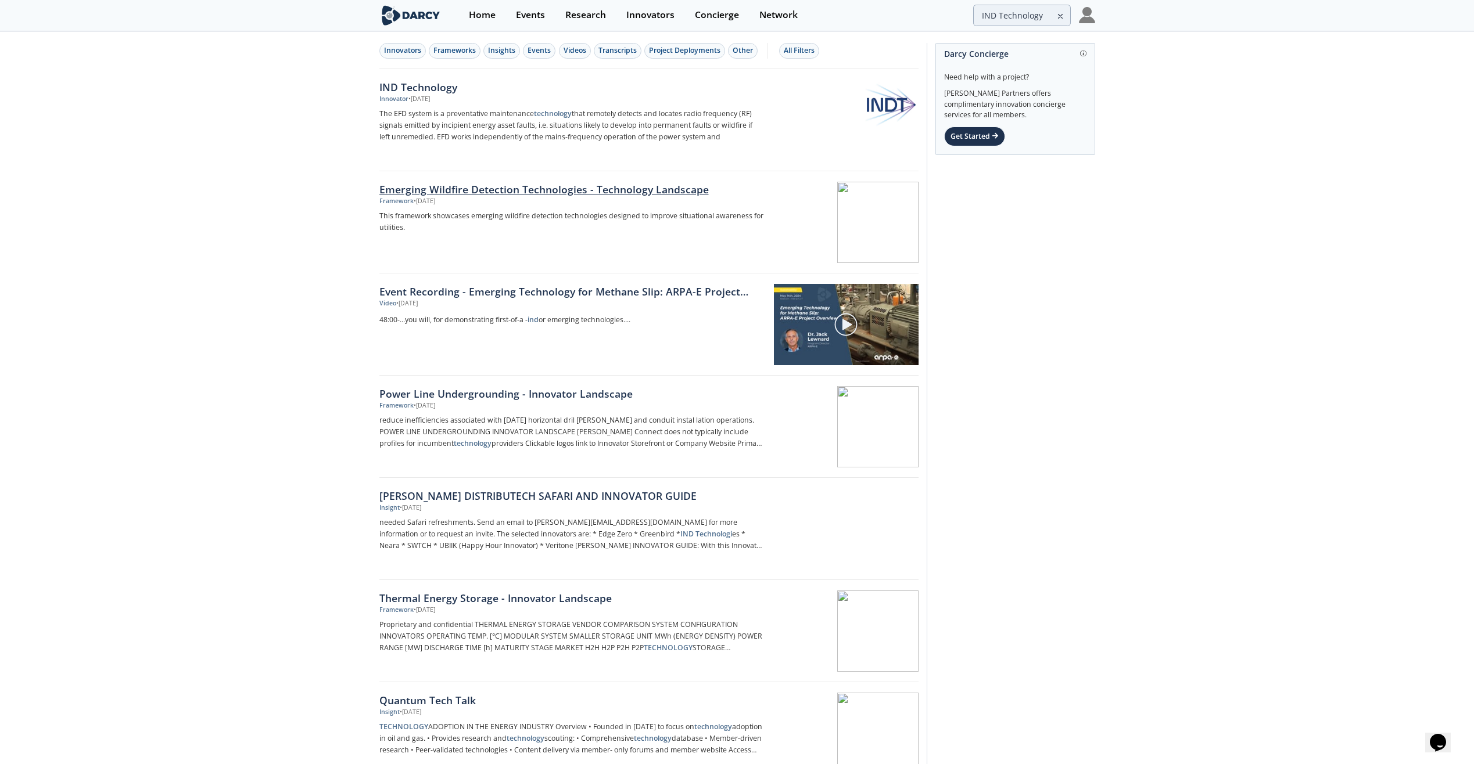
click at [660, 190] on div "Emerging Wildfire Detection Technologies - Technology Landscape" at bounding box center [571, 189] width 385 height 15
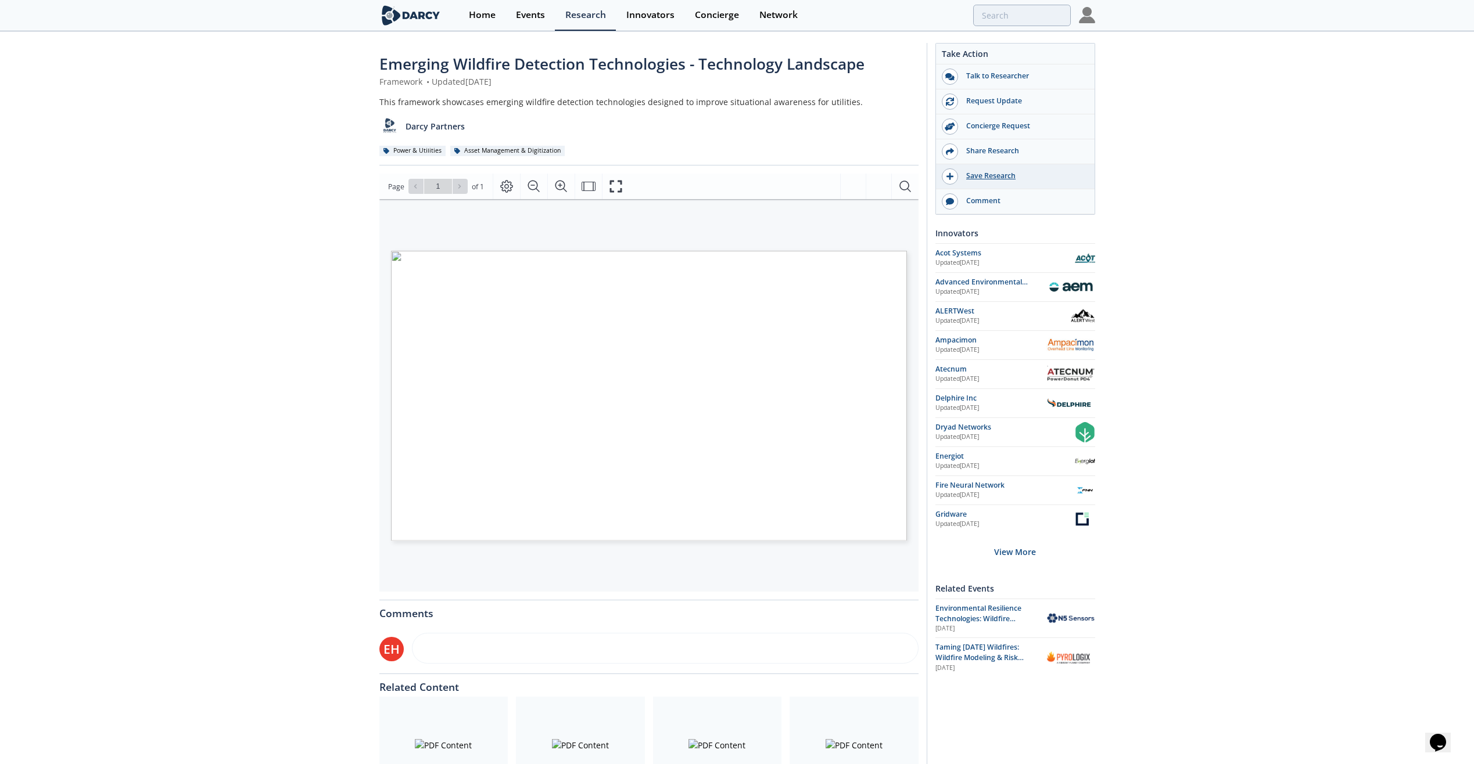
click at [982, 174] on div "Save Research" at bounding box center [1023, 176] width 130 height 10
click at [1092, 16] on img at bounding box center [1087, 15] width 16 height 16
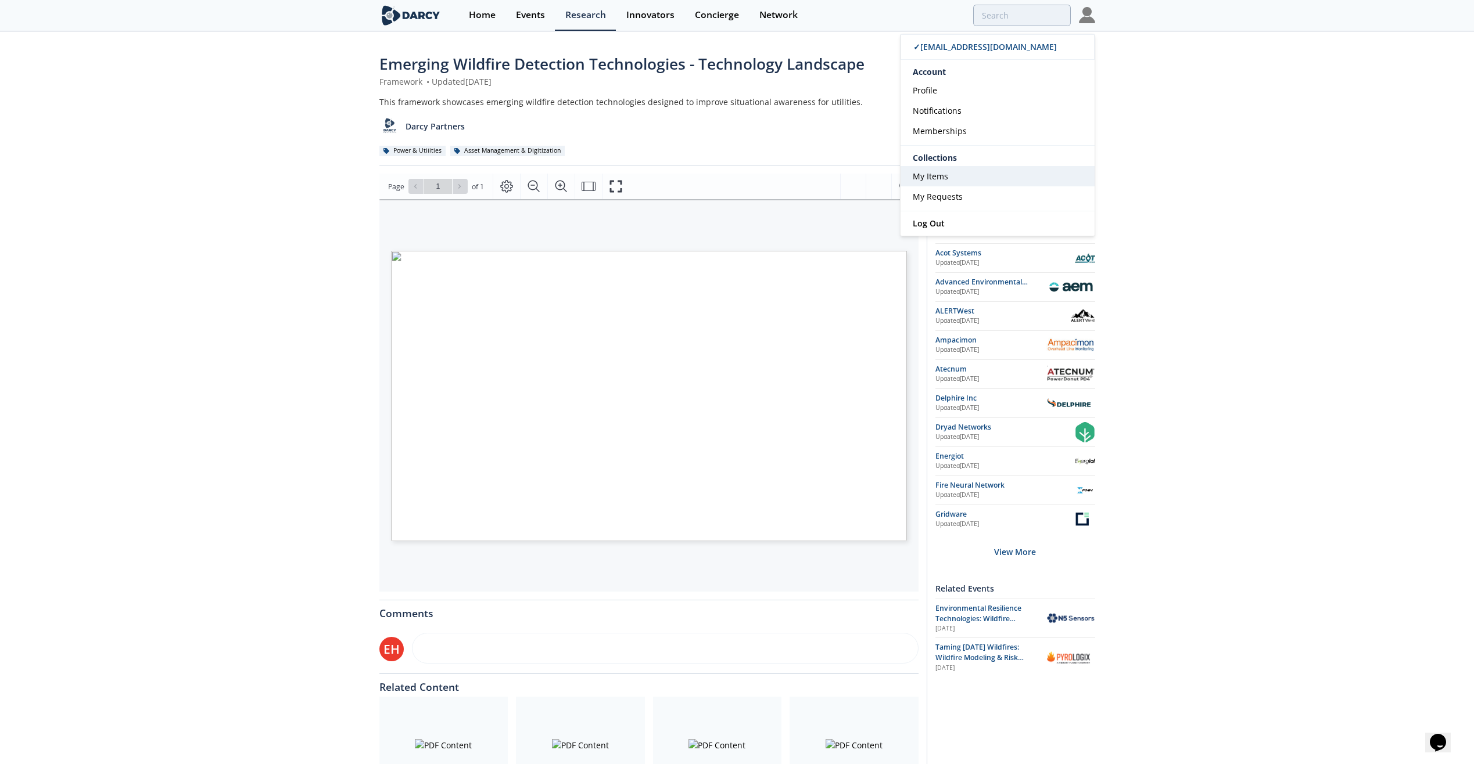
click at [926, 179] on span "My Items" at bounding box center [929, 176] width 35 height 11
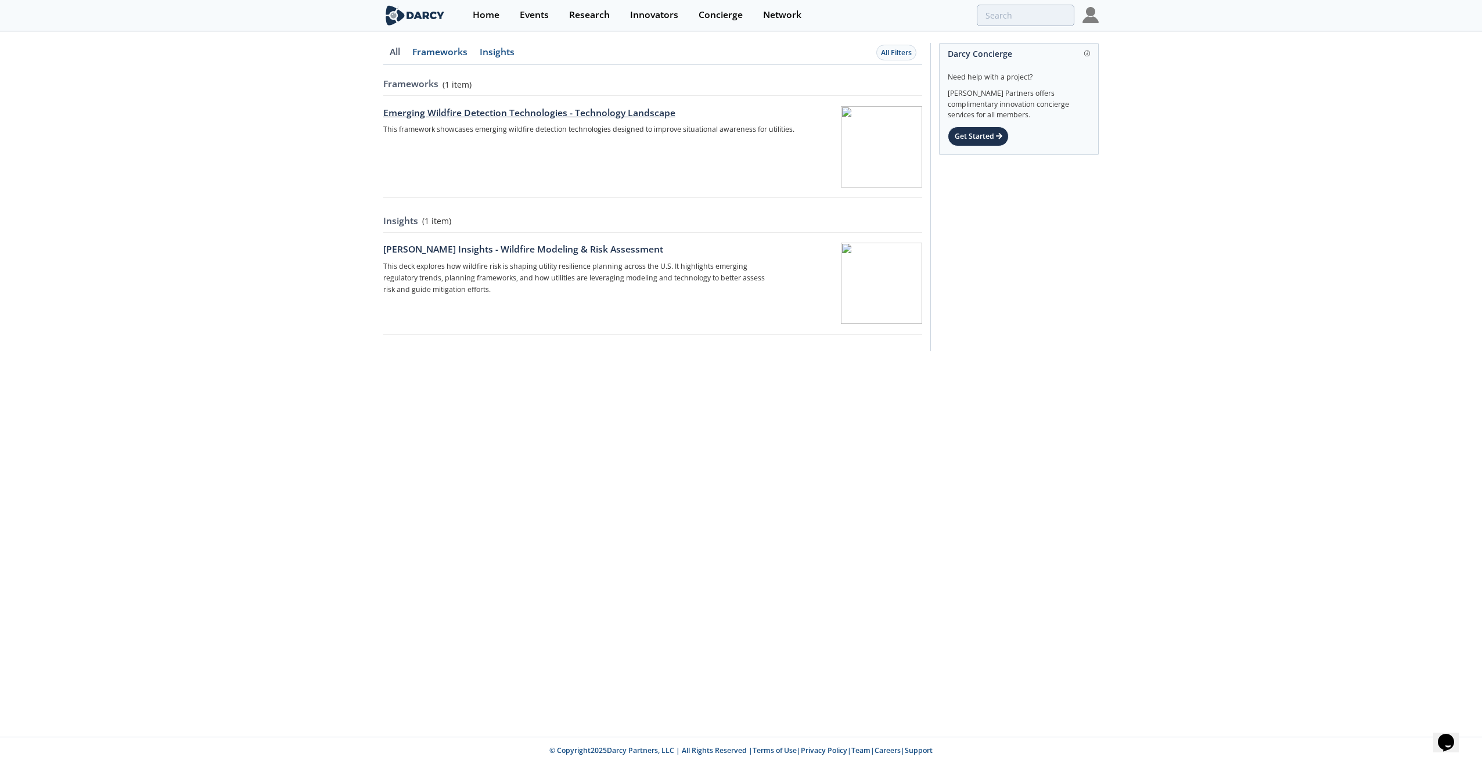
drag, startPoint x: 820, startPoint y: 142, endPoint x: 635, endPoint y: 114, distance: 186.7
click at [635, 114] on div "Emerging Wildfire Detection Technologies - Technology Landscape" at bounding box center [608, 113] width 450 height 14
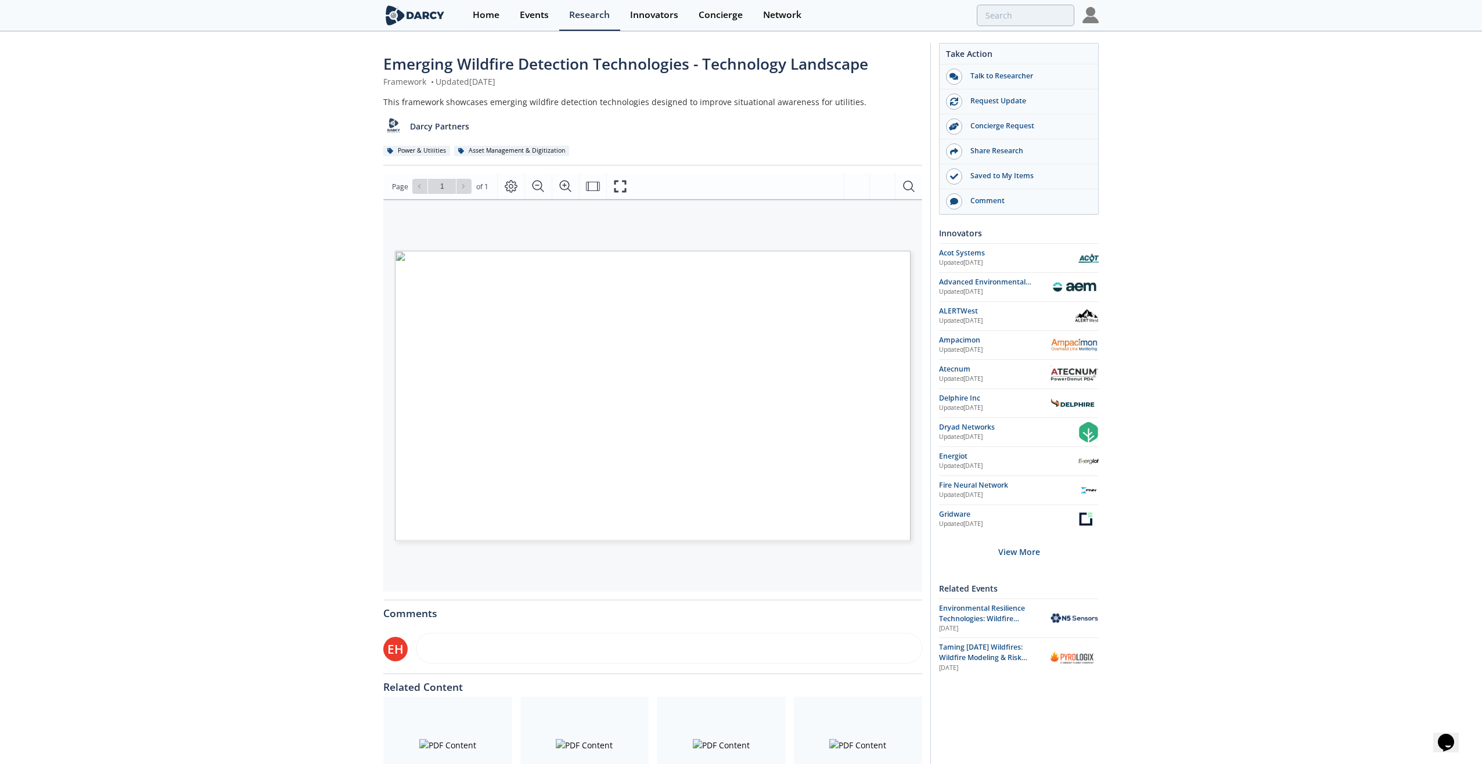
drag, startPoint x: 767, startPoint y: 295, endPoint x: 754, endPoint y: 330, distance: 37.1
click at [754, 330] on span "Page 1" at bounding box center [1132, 625] width 1371 height 707
click at [509, 187] on icon "Page Layout" at bounding box center [511, 186] width 14 height 14
click at [564, 218] on icon "Automatic" at bounding box center [568, 216] width 14 height 14
click at [595, 188] on icon "Fit Width" at bounding box center [593, 186] width 14 height 14
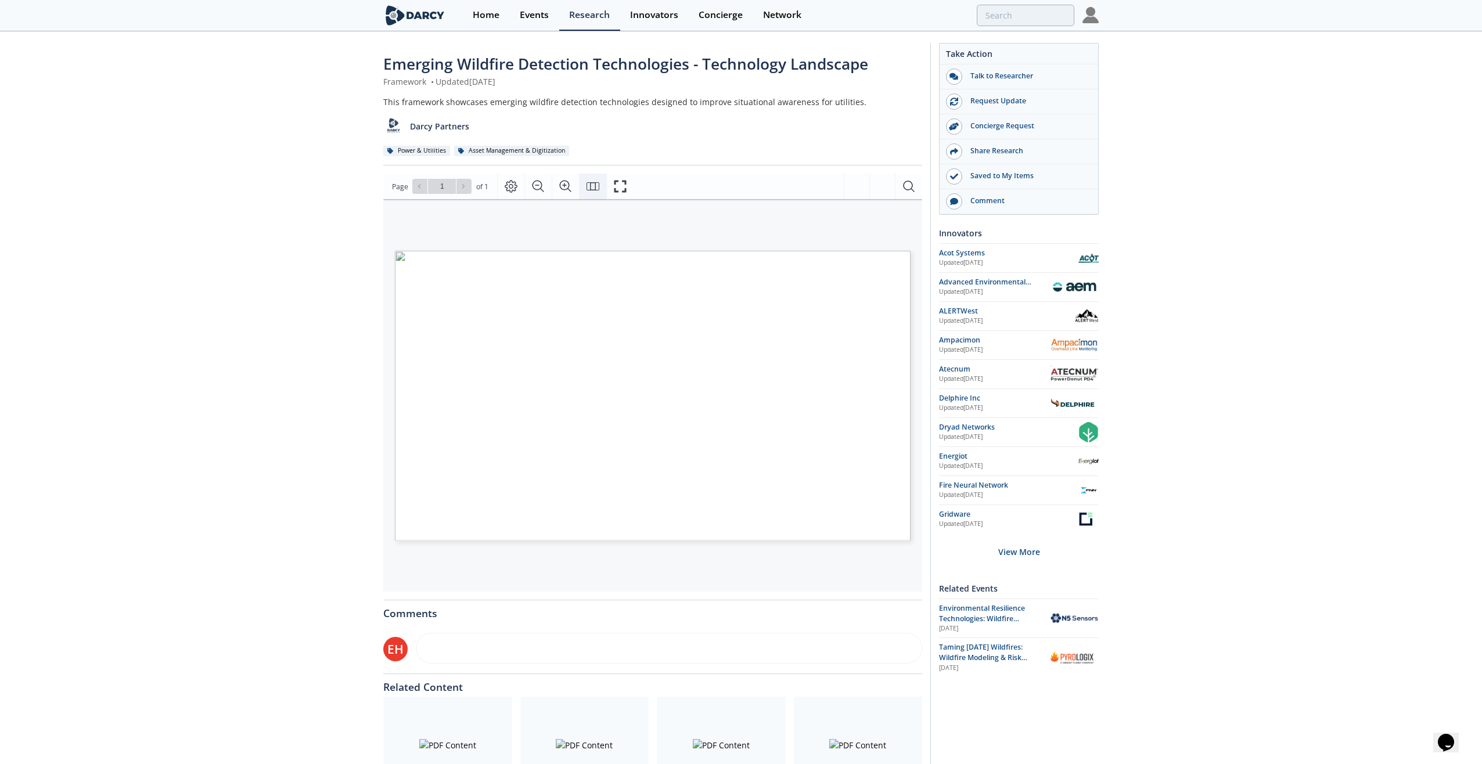
click at [594, 188] on icon "Fit Page" at bounding box center [593, 186] width 14 height 14
drag, startPoint x: 806, startPoint y: 281, endPoint x: 1288, endPoint y: 330, distance: 484.7
click at [1288, 330] on div "Emerging Wildfire Detection Technologies - Technology Landscape Framework • Upd…" at bounding box center [737, 441] width 1474 height 817
click at [512, 192] on icon "Page Layout" at bounding box center [511, 186] width 14 height 14
click at [774, 239] on div "Clickable logos link to Innovator Storefront or Company Website* 1 Technology a…" at bounding box center [646, 350] width 527 height 302
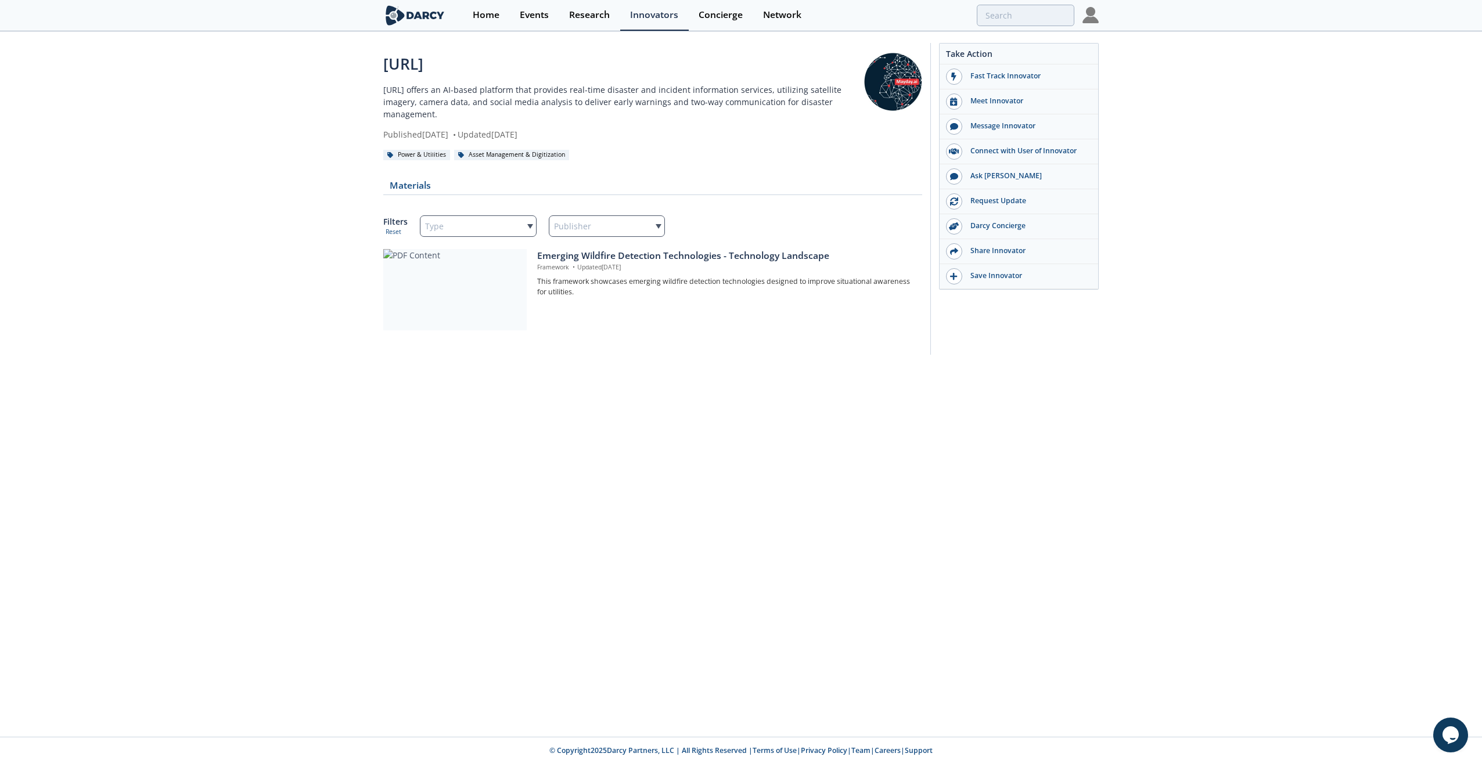
drag, startPoint x: 630, startPoint y: 254, endPoint x: 605, endPoint y: 387, distance: 135.4
click at [605, 387] on div "[URL] [URL] offers an AI-based platform that provides real-time disaster and in…" at bounding box center [741, 385] width 1482 height 705
click at [606, 249] on div "Filters Reset Type Publisher" at bounding box center [652, 226] width 539 height 46
click at [603, 255] on div "Emerging Wildfire Detection Technologies - Technology Landscape" at bounding box center [725, 256] width 377 height 14
